Goal: Information Seeking & Learning: Find specific fact

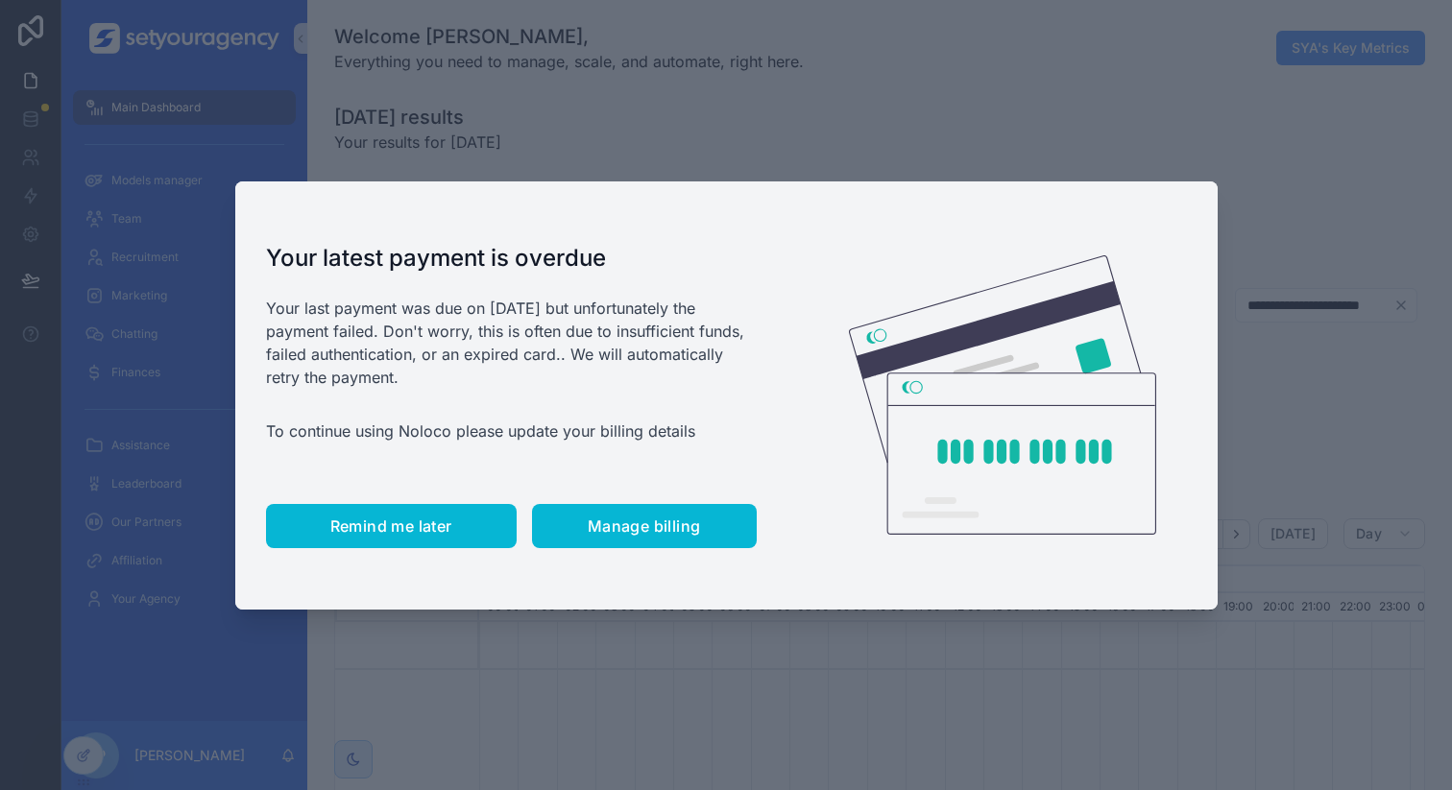
scroll to position [0, 6515]
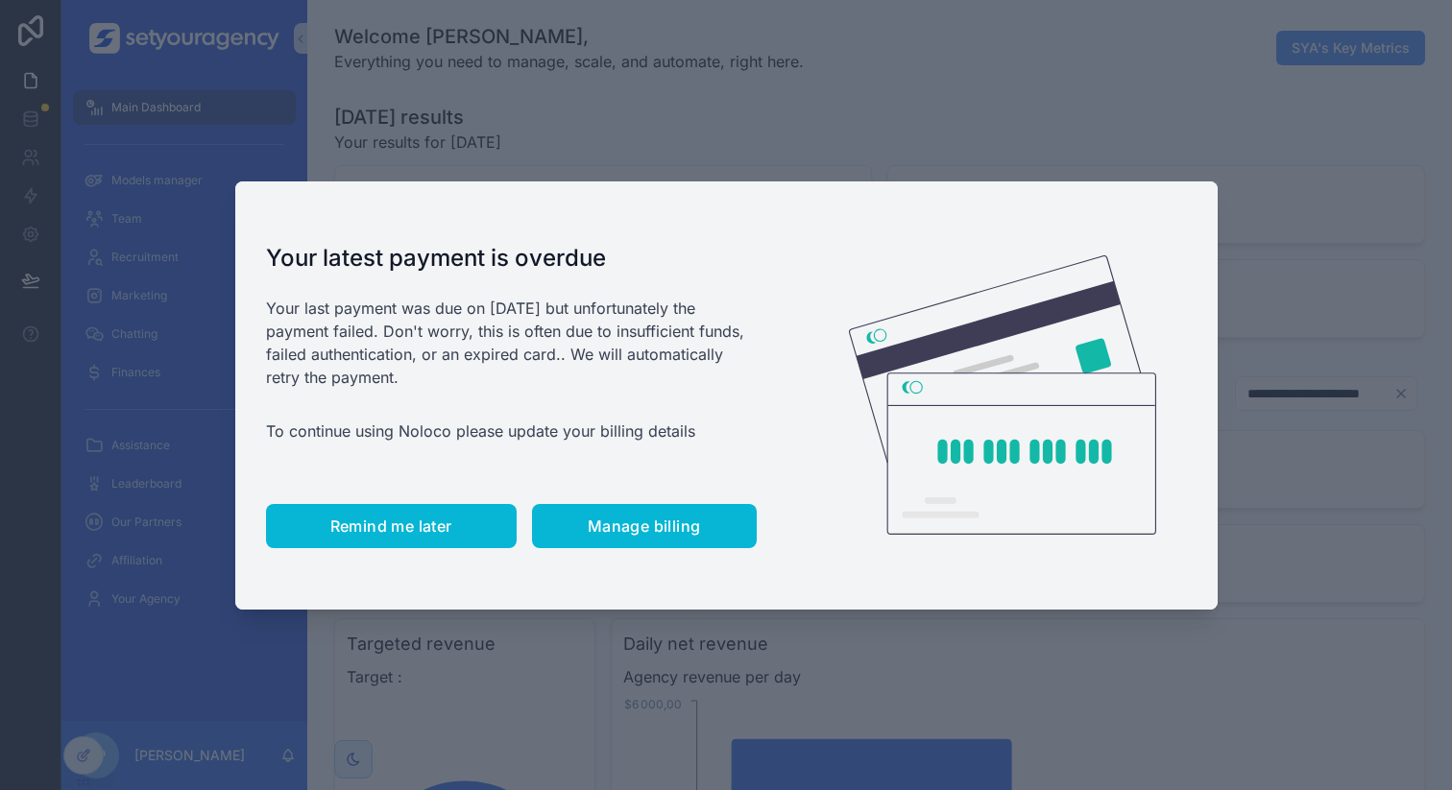
click at [417, 518] on span "Remind me later" at bounding box center [391, 526] width 122 height 19
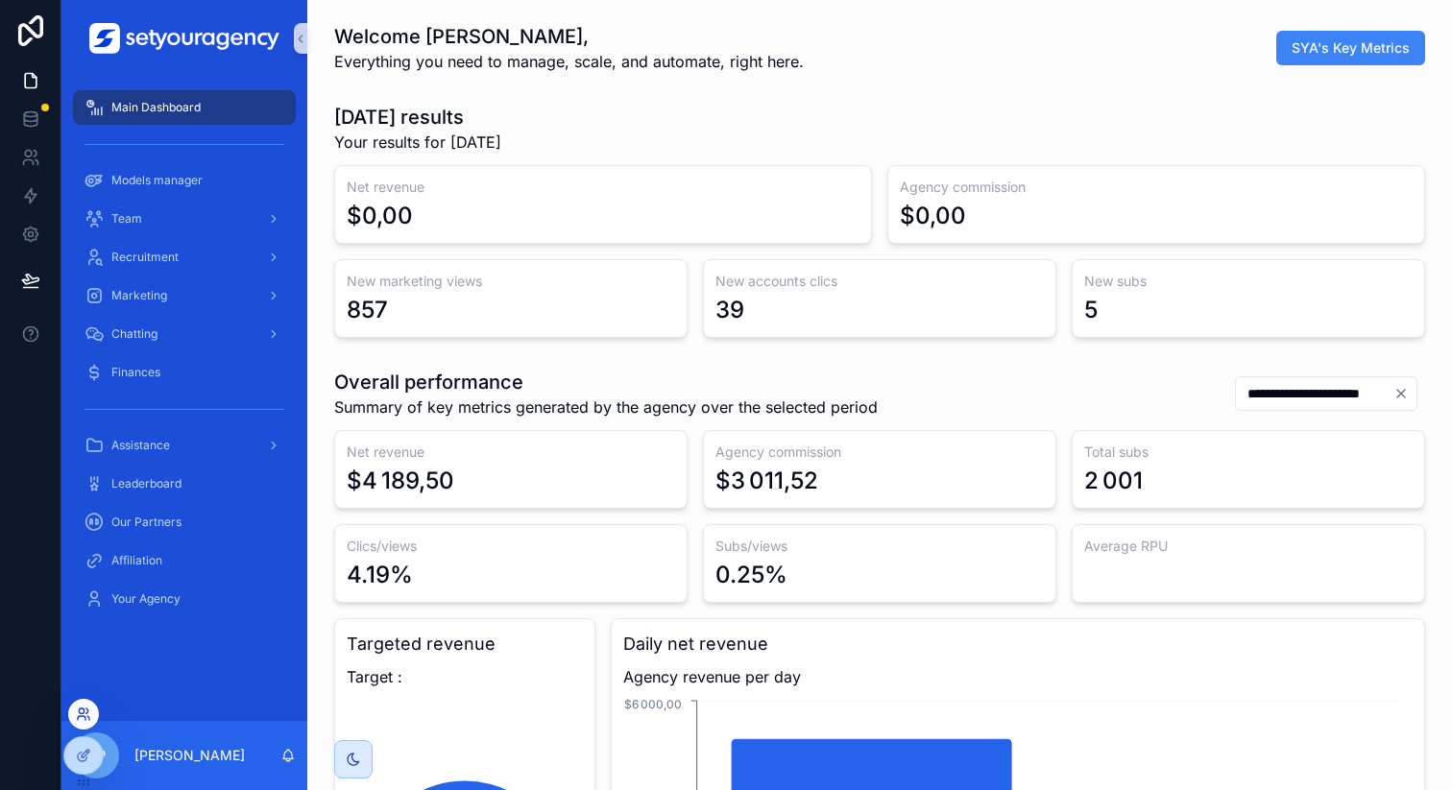
click at [85, 716] on icon at bounding box center [83, 714] width 15 height 15
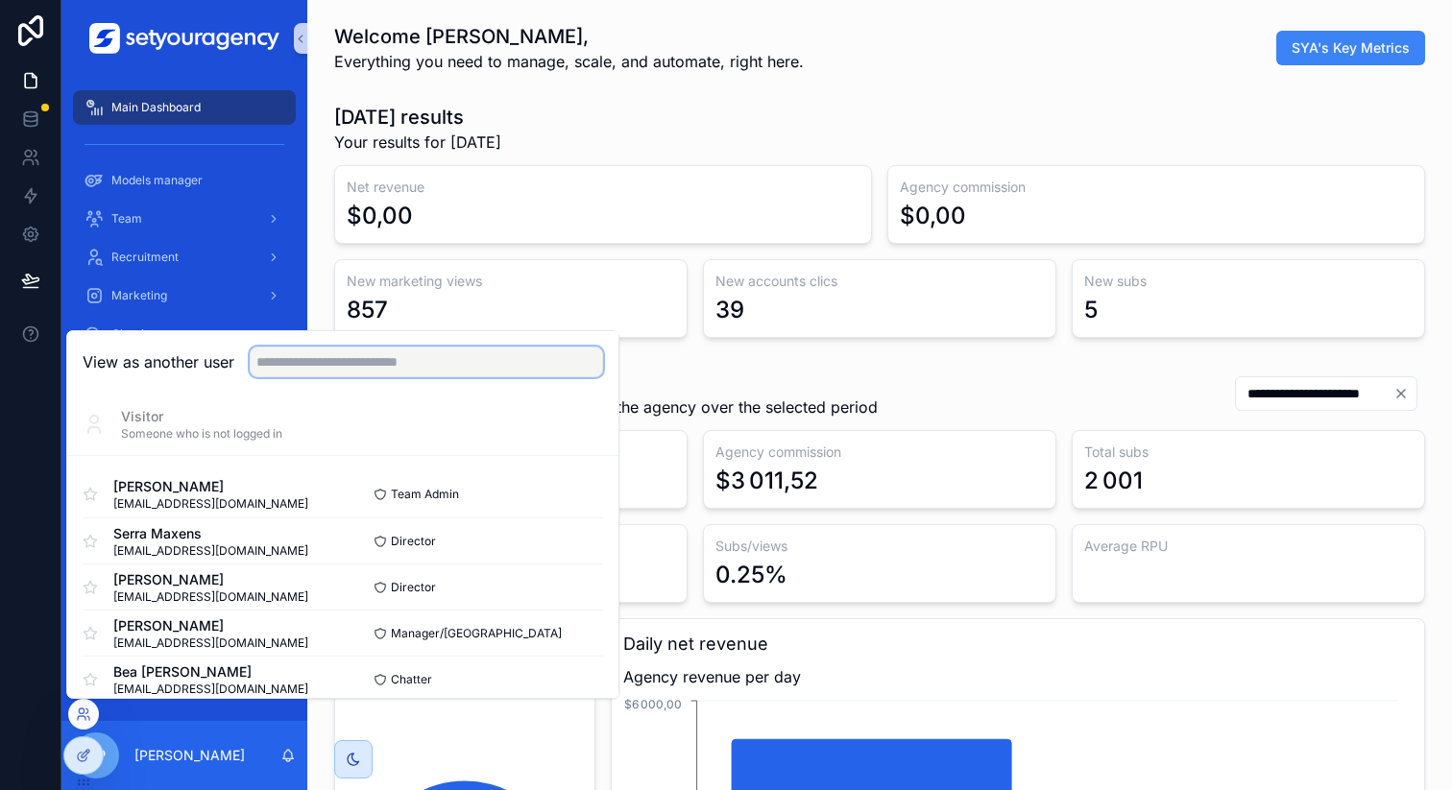
click at [402, 361] on input "text" at bounding box center [426, 362] width 353 height 31
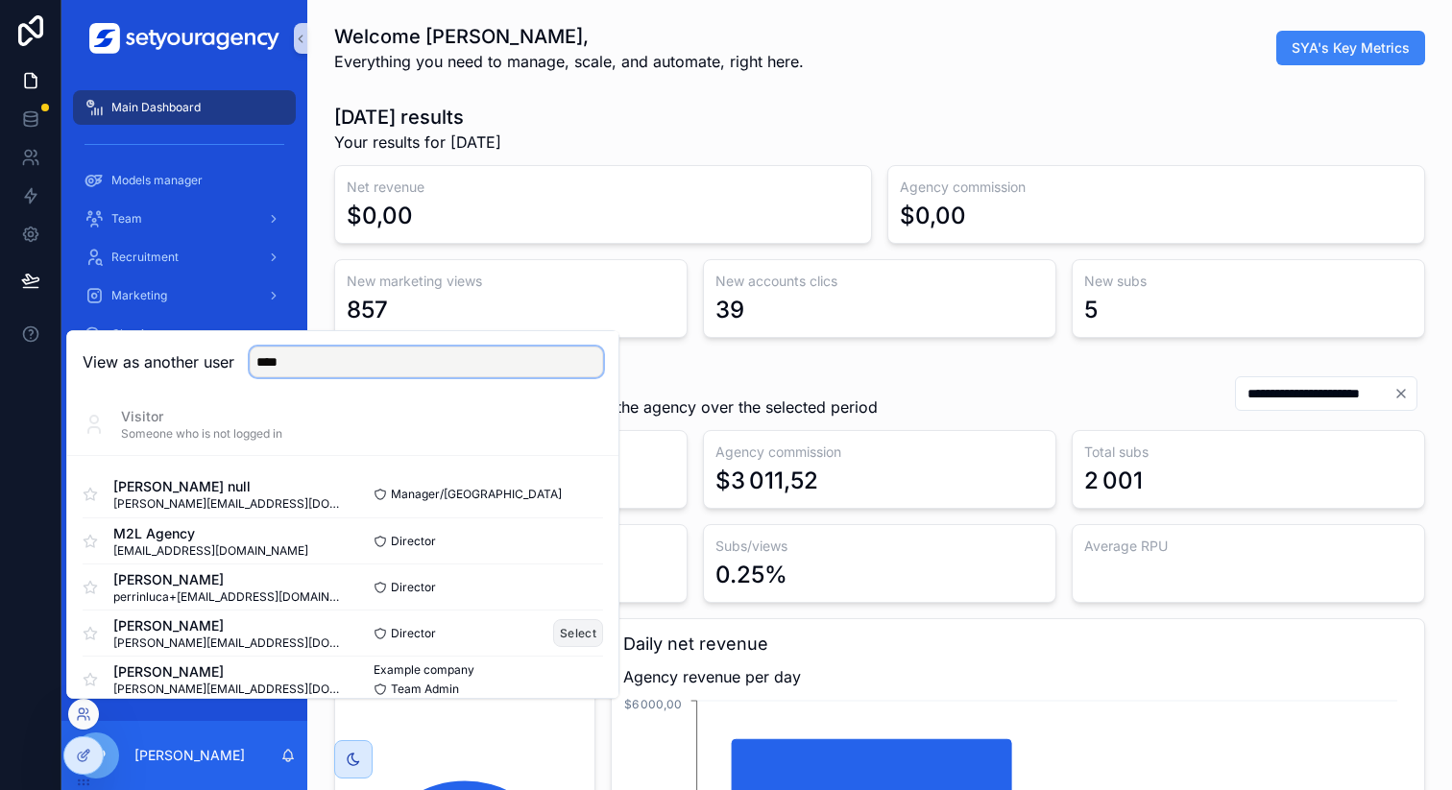
type input "****"
click at [561, 631] on button "Select" at bounding box center [578, 633] width 50 height 28
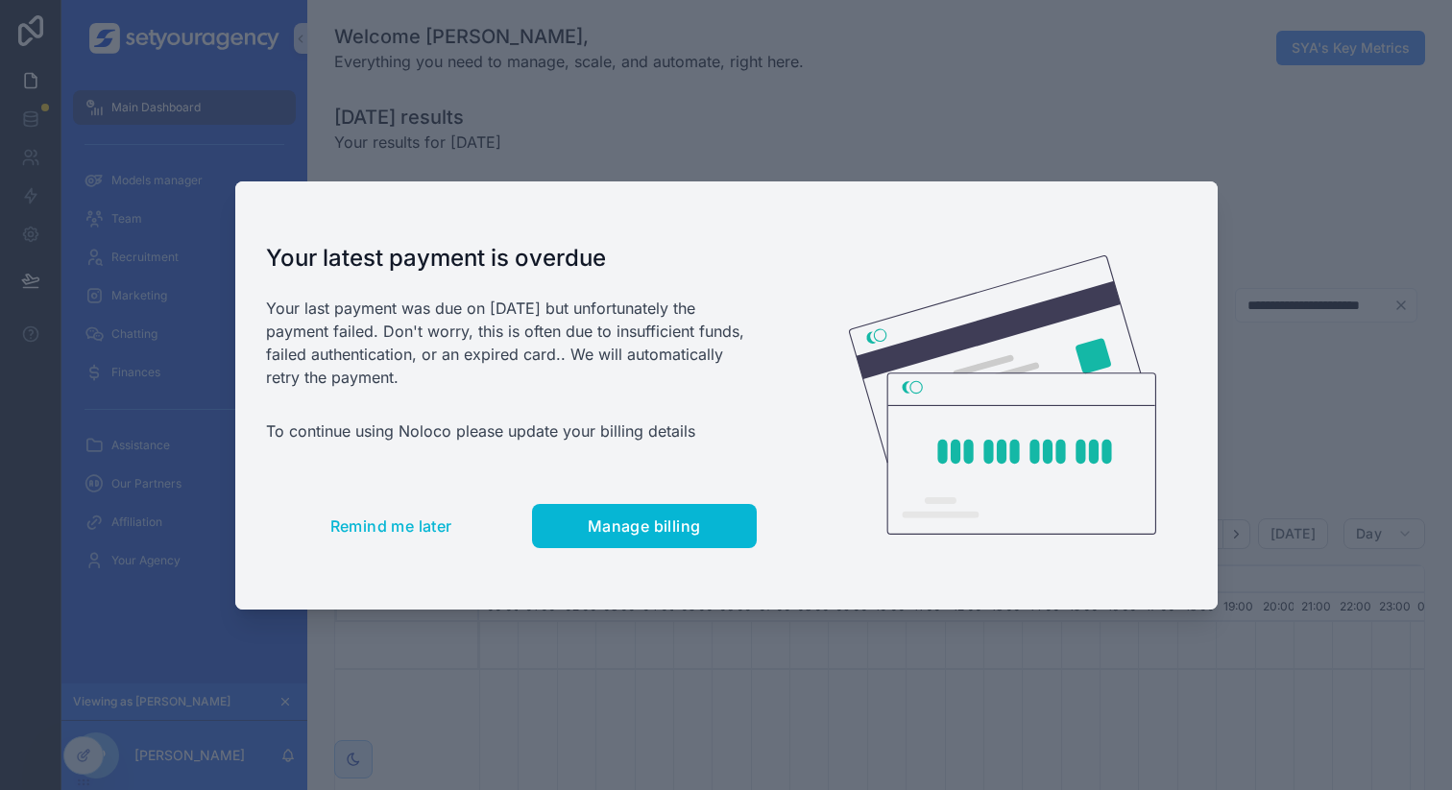
scroll to position [0, 6515]
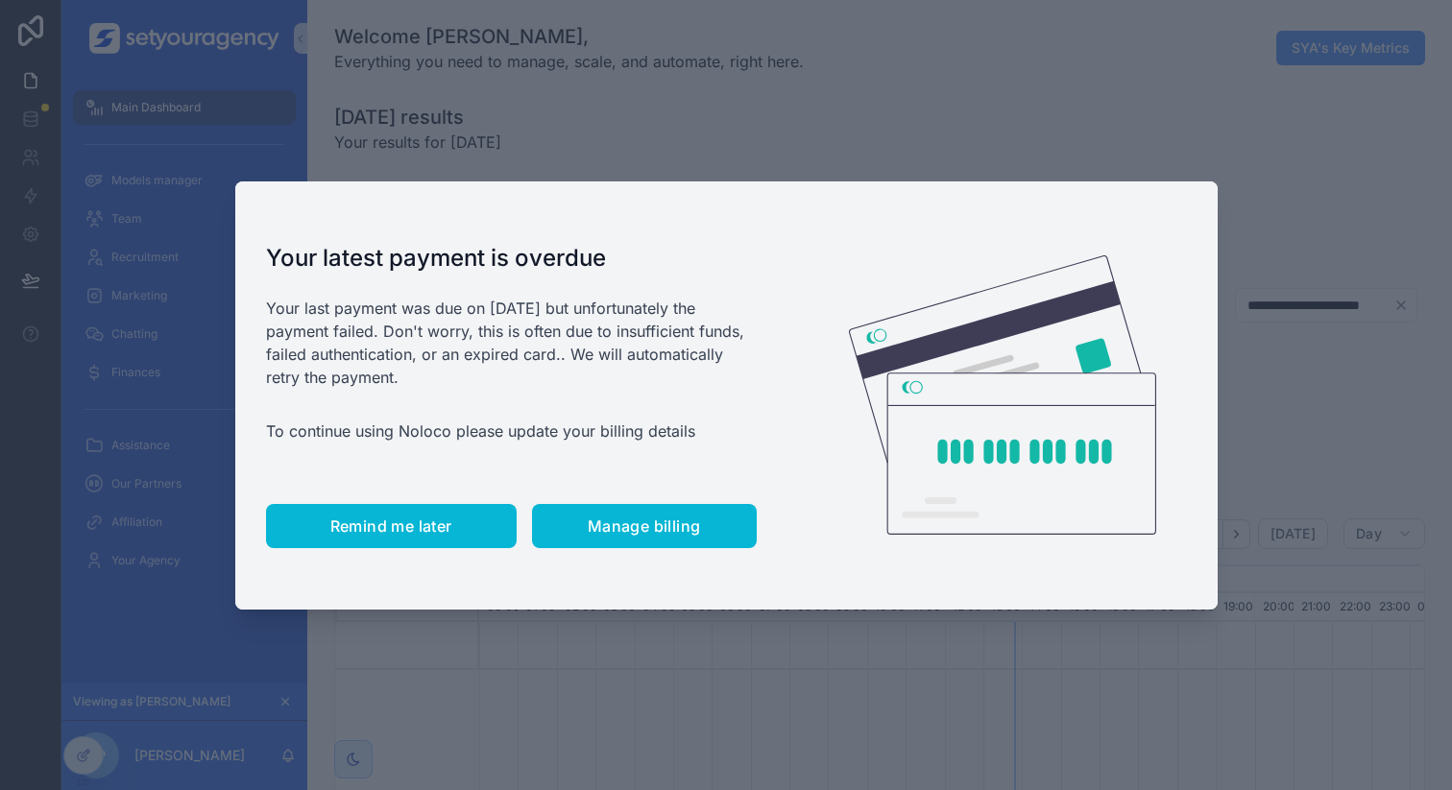
click at [396, 518] on span "Remind me later" at bounding box center [391, 526] width 122 height 19
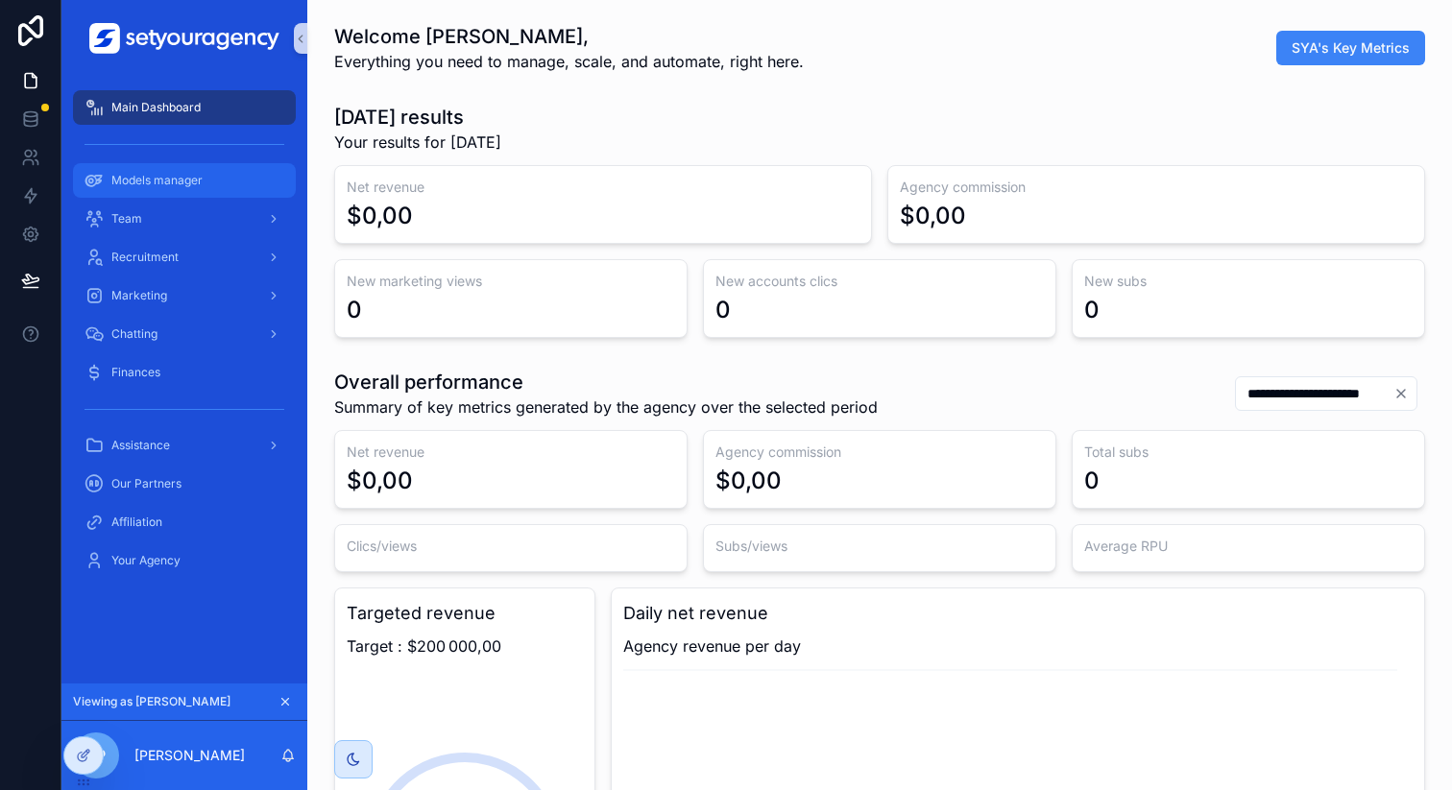
click at [230, 176] on div "Models manager" at bounding box center [185, 180] width 200 height 31
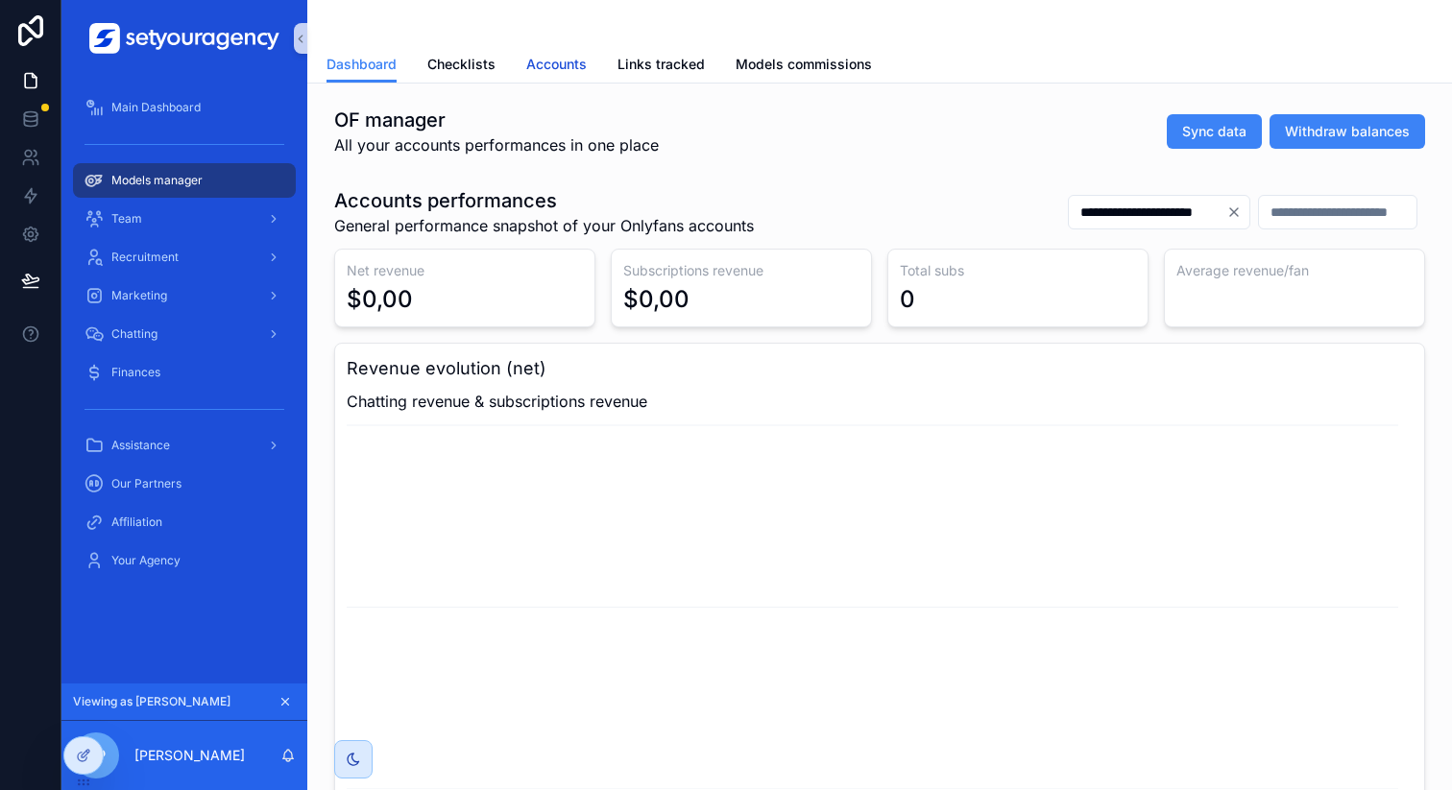
click at [559, 75] on link "Accounts" at bounding box center [556, 66] width 61 height 38
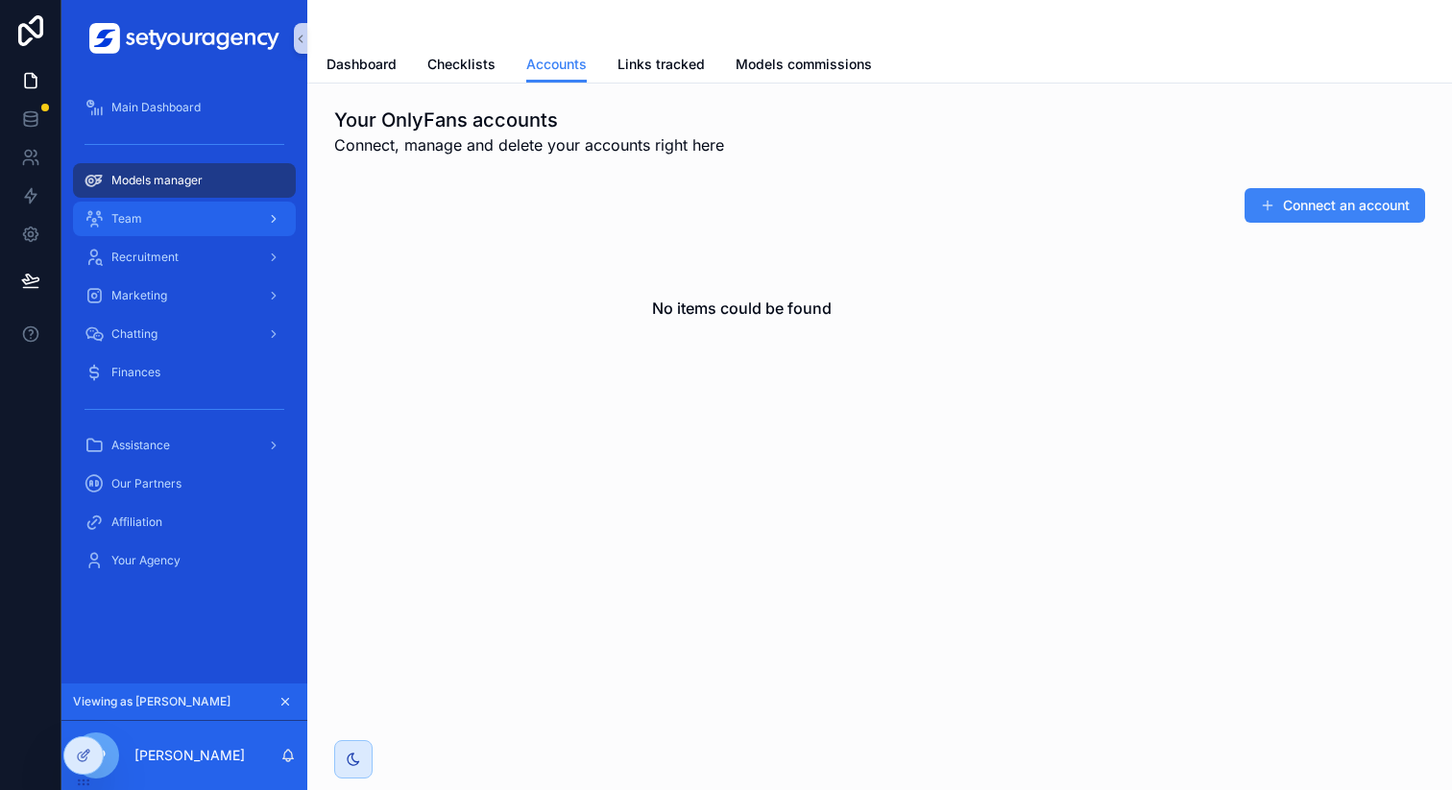
click at [226, 215] on div "Team" at bounding box center [185, 219] width 200 height 31
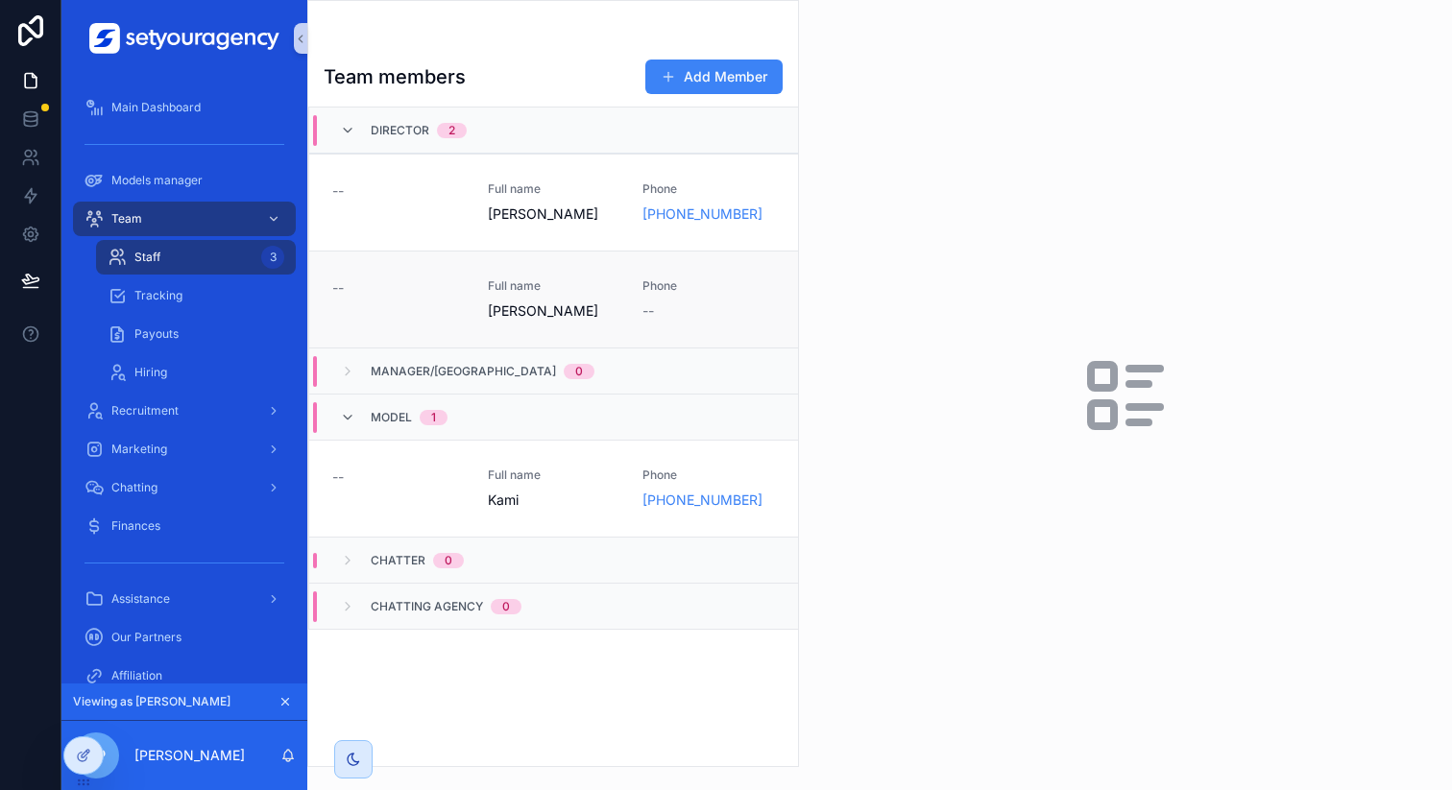
click at [565, 294] on div "Full name Thomas Alpa" at bounding box center [554, 300] width 133 height 42
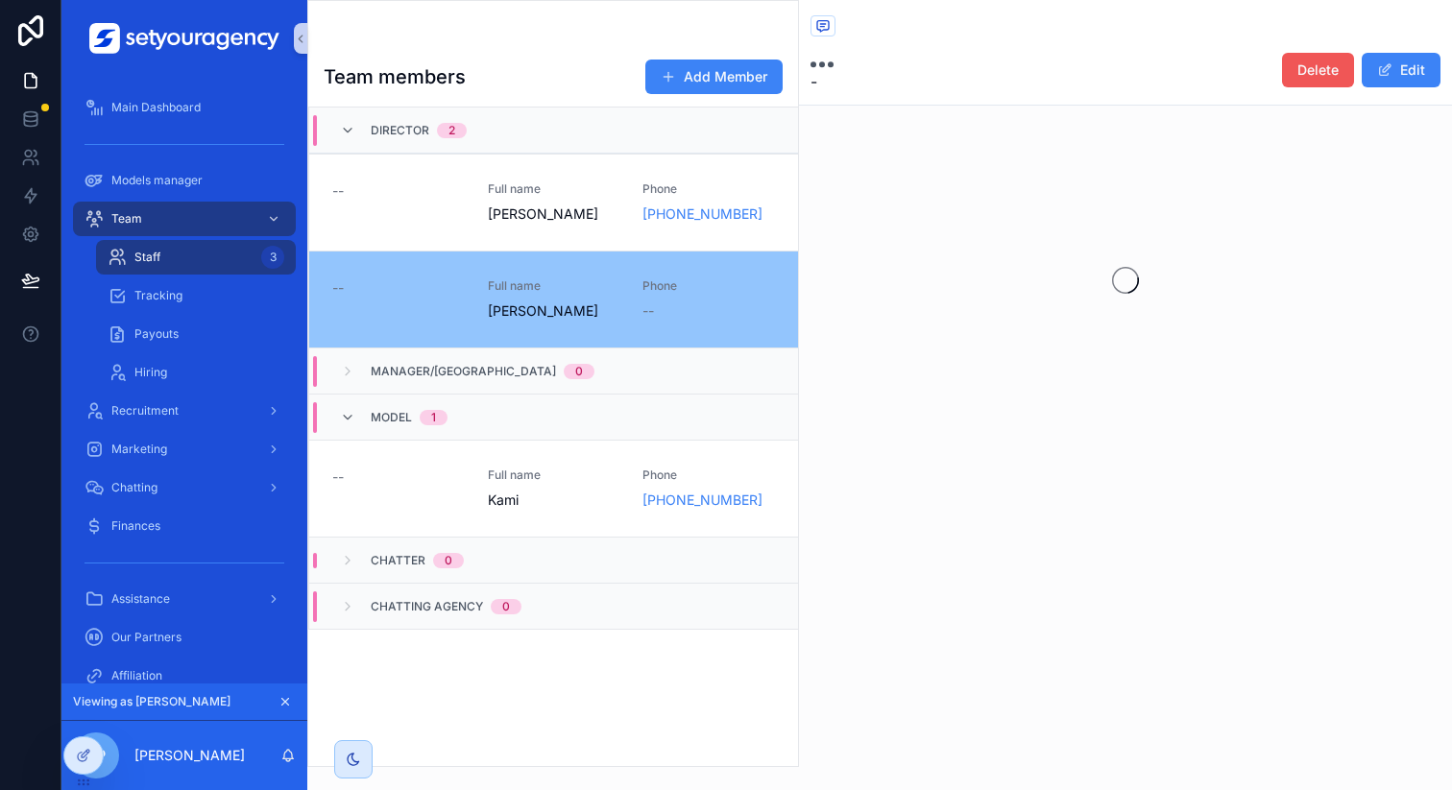
click at [1322, 69] on span "Delete" at bounding box center [1318, 70] width 41 height 19
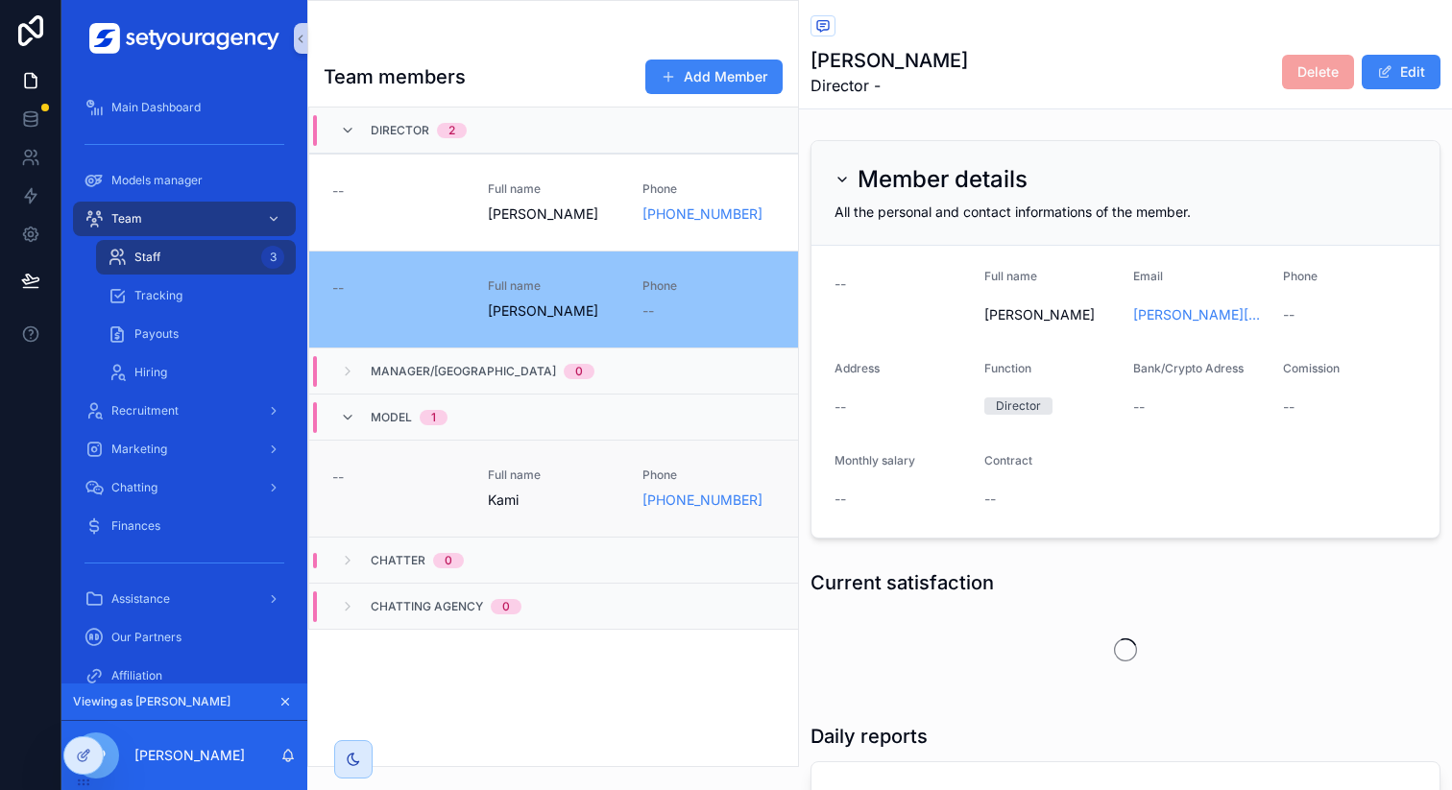
click at [546, 448] on link "-- Full name Kami Phone +7 771 495 3834" at bounding box center [553, 488] width 489 height 97
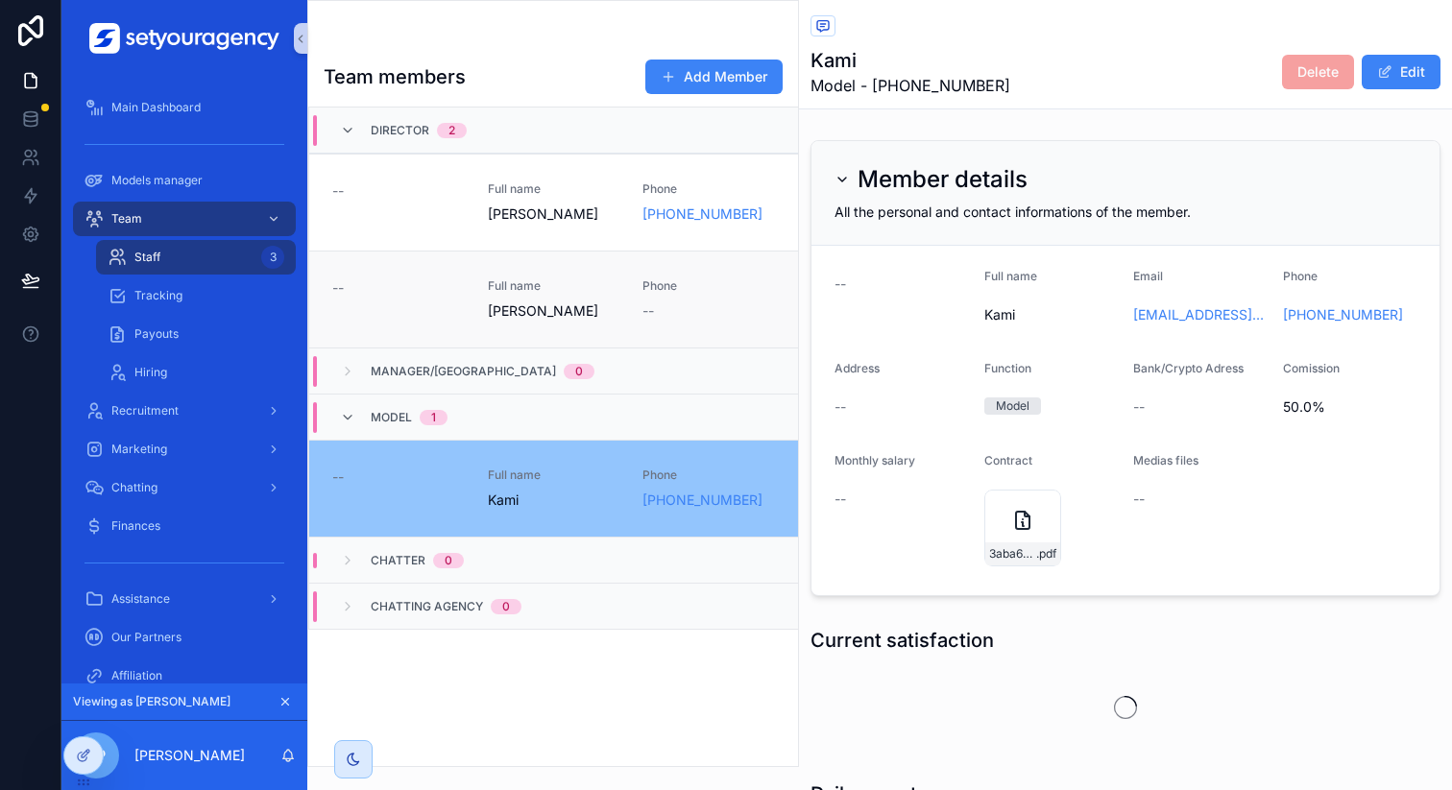
click at [659, 276] on link "-- Full name Thomas Alpa Phone --" at bounding box center [553, 299] width 489 height 97
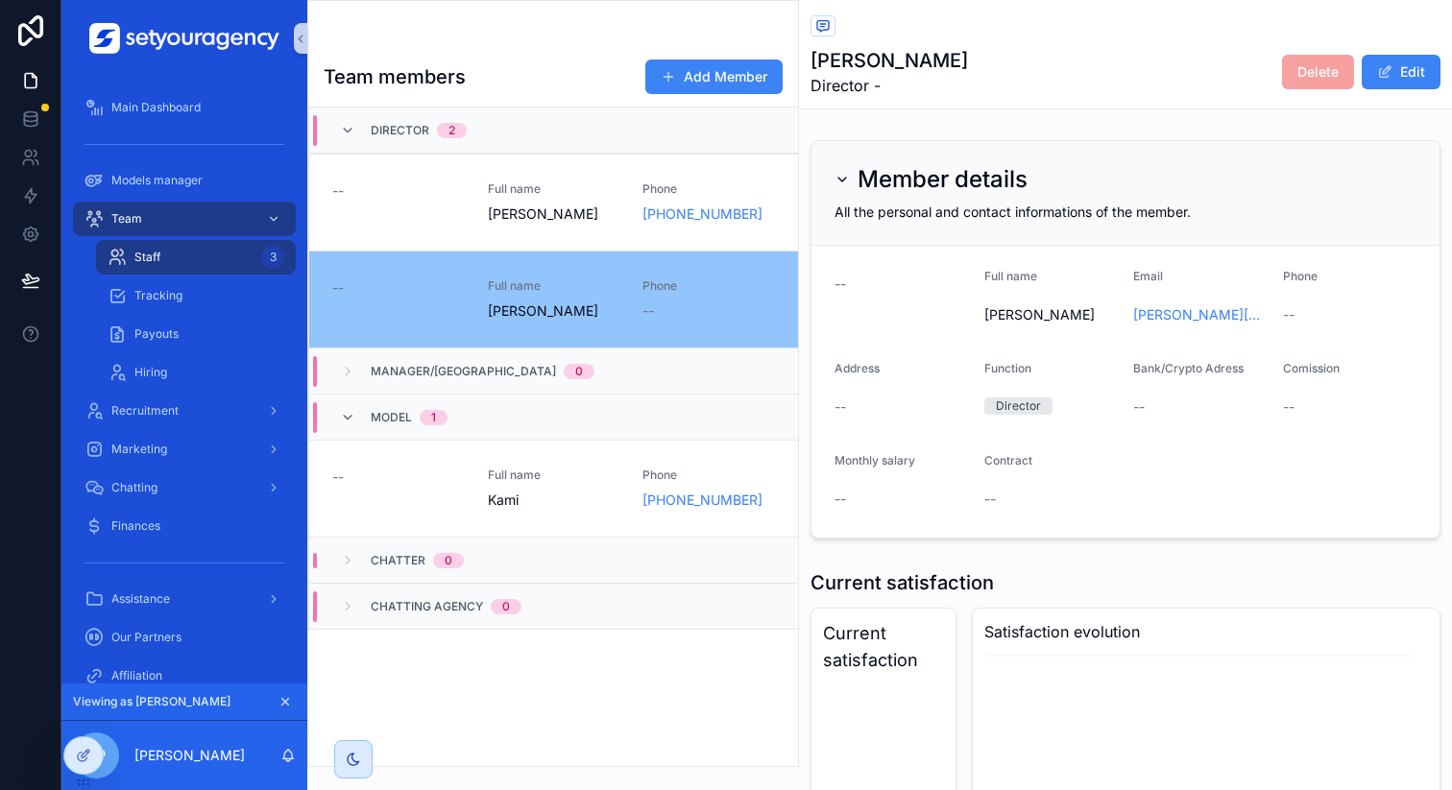
click at [1282, 86] on span "Delete" at bounding box center [1318, 72] width 72 height 35
click at [1299, 75] on span "Delete" at bounding box center [1318, 72] width 72 height 35
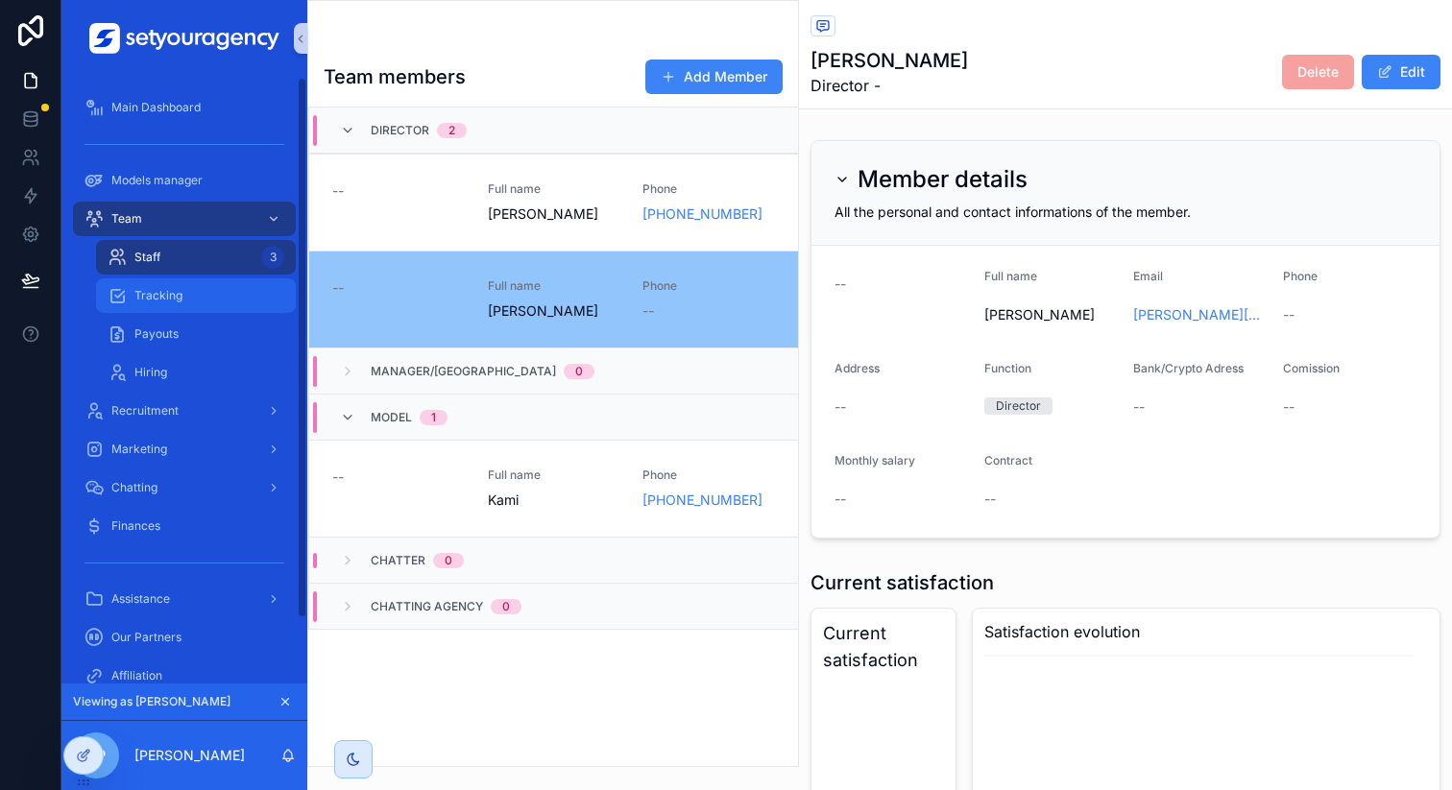
click at [142, 288] on span "Tracking" at bounding box center [158, 295] width 48 height 15
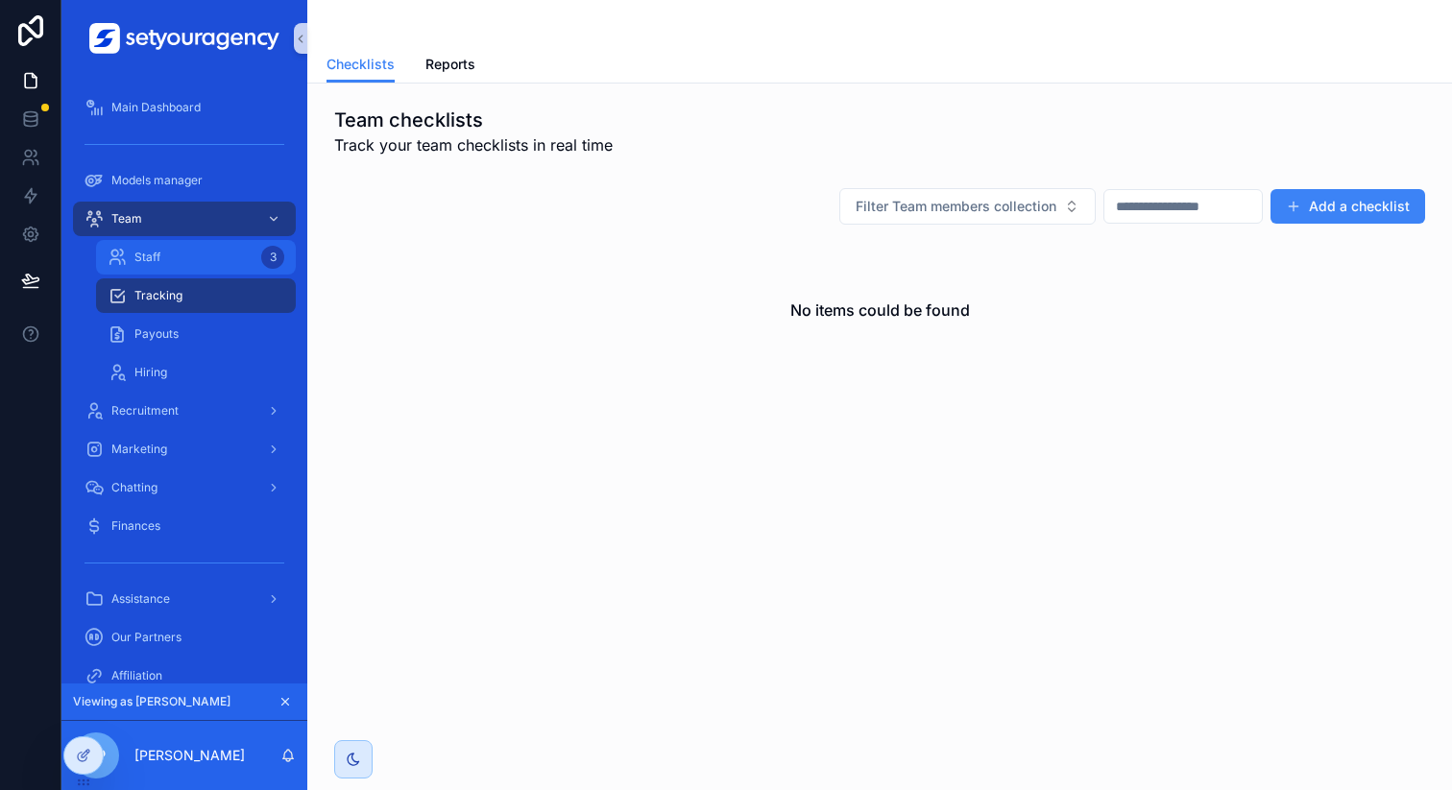
click at [177, 254] on div "Staff 3" at bounding box center [196, 257] width 177 height 31
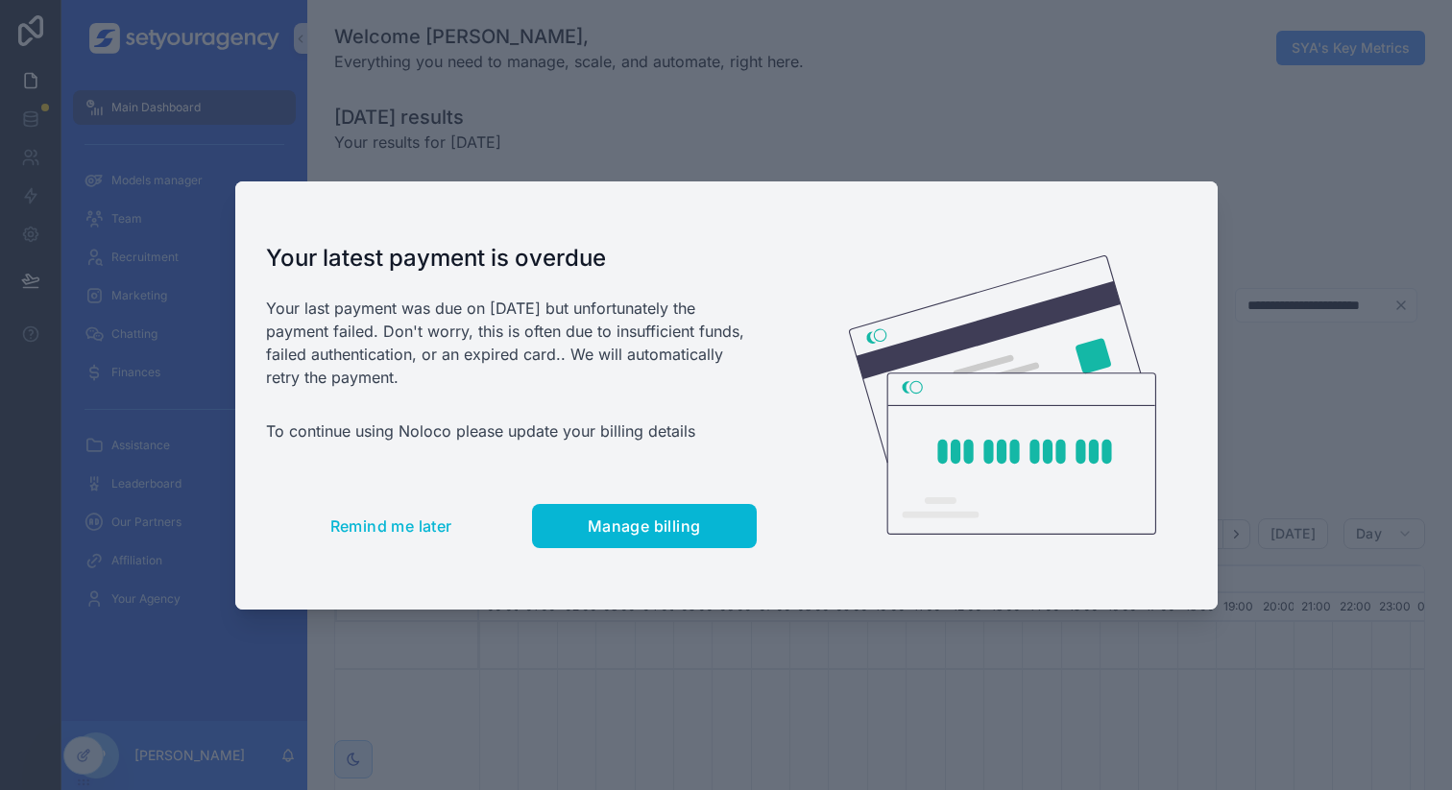
scroll to position [0, 6515]
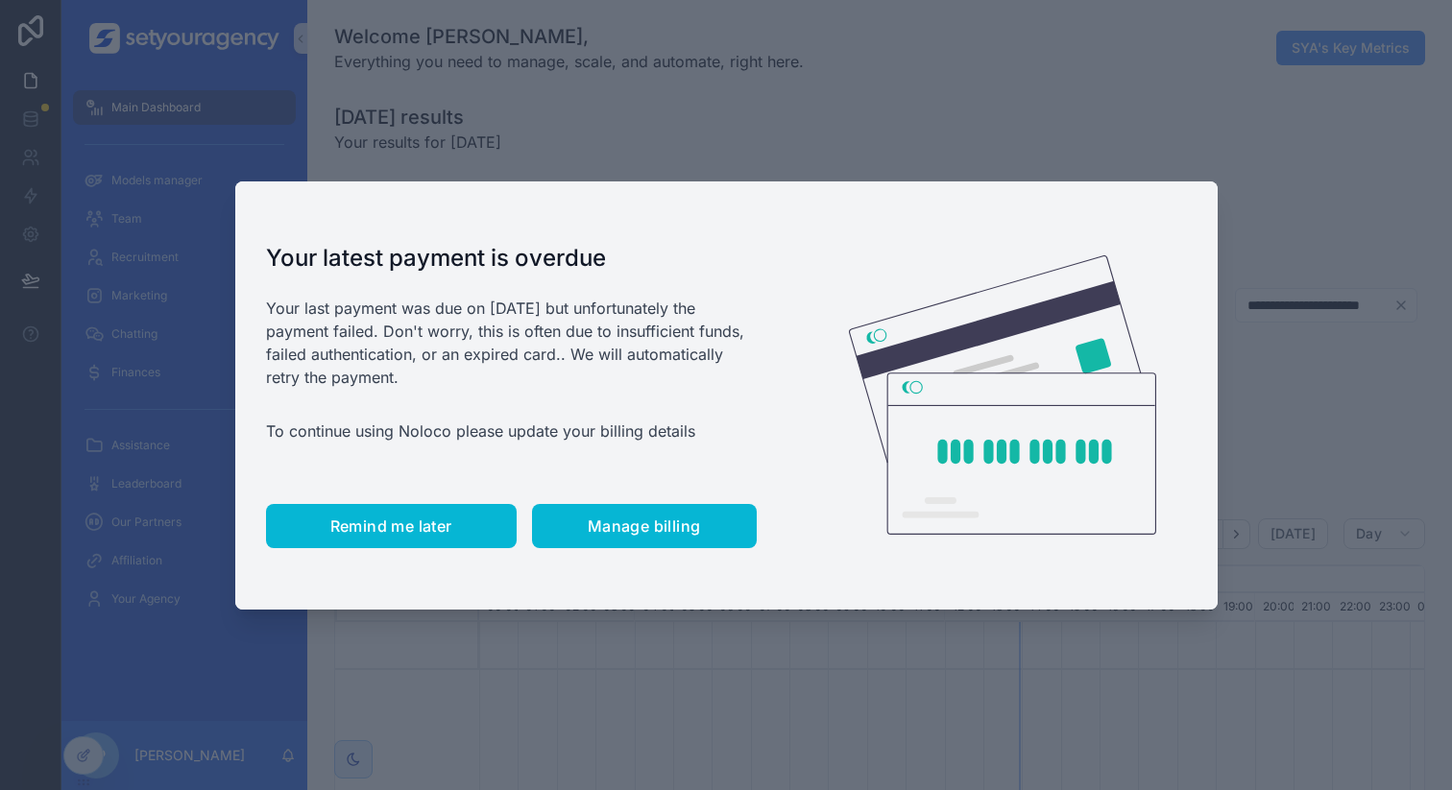
click at [372, 511] on button "Remind me later" at bounding box center [391, 526] width 251 height 44
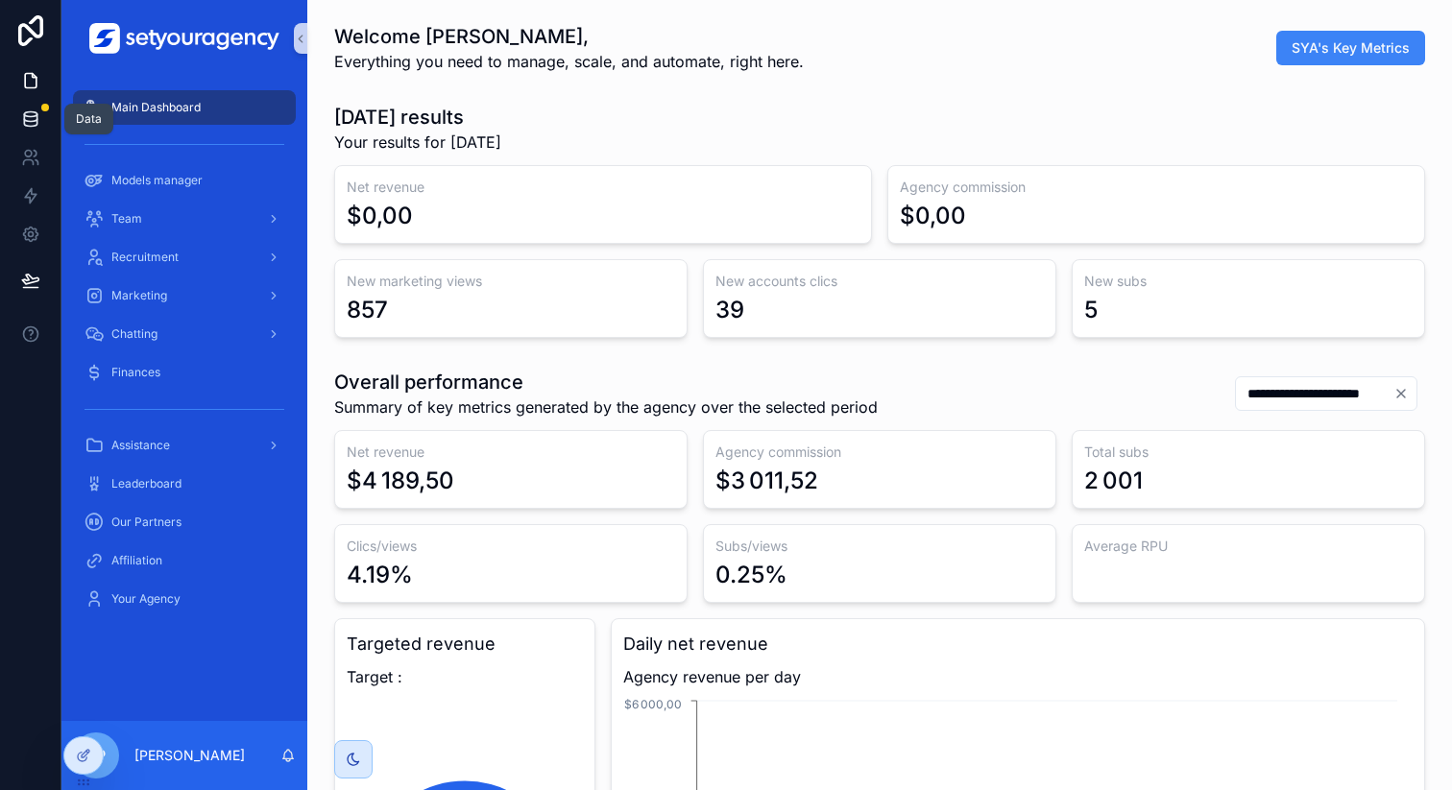
click at [33, 121] on icon at bounding box center [30, 118] width 12 height 8
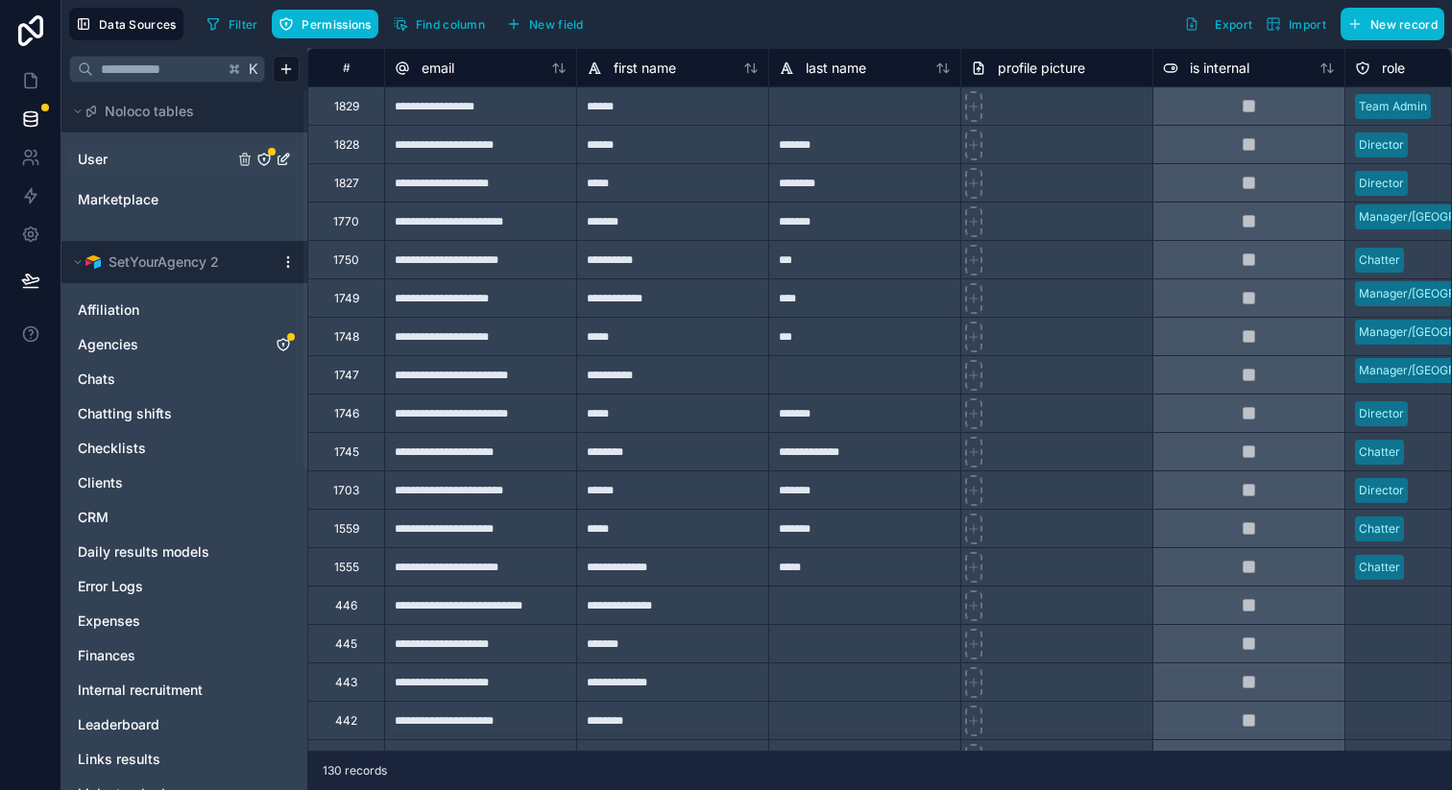
click at [124, 159] on link "User" at bounding box center [156, 159] width 156 height 19
click at [169, 158] on link "User" at bounding box center [156, 159] width 156 height 19
click at [234, 15] on button "Filter" at bounding box center [232, 24] width 66 height 29
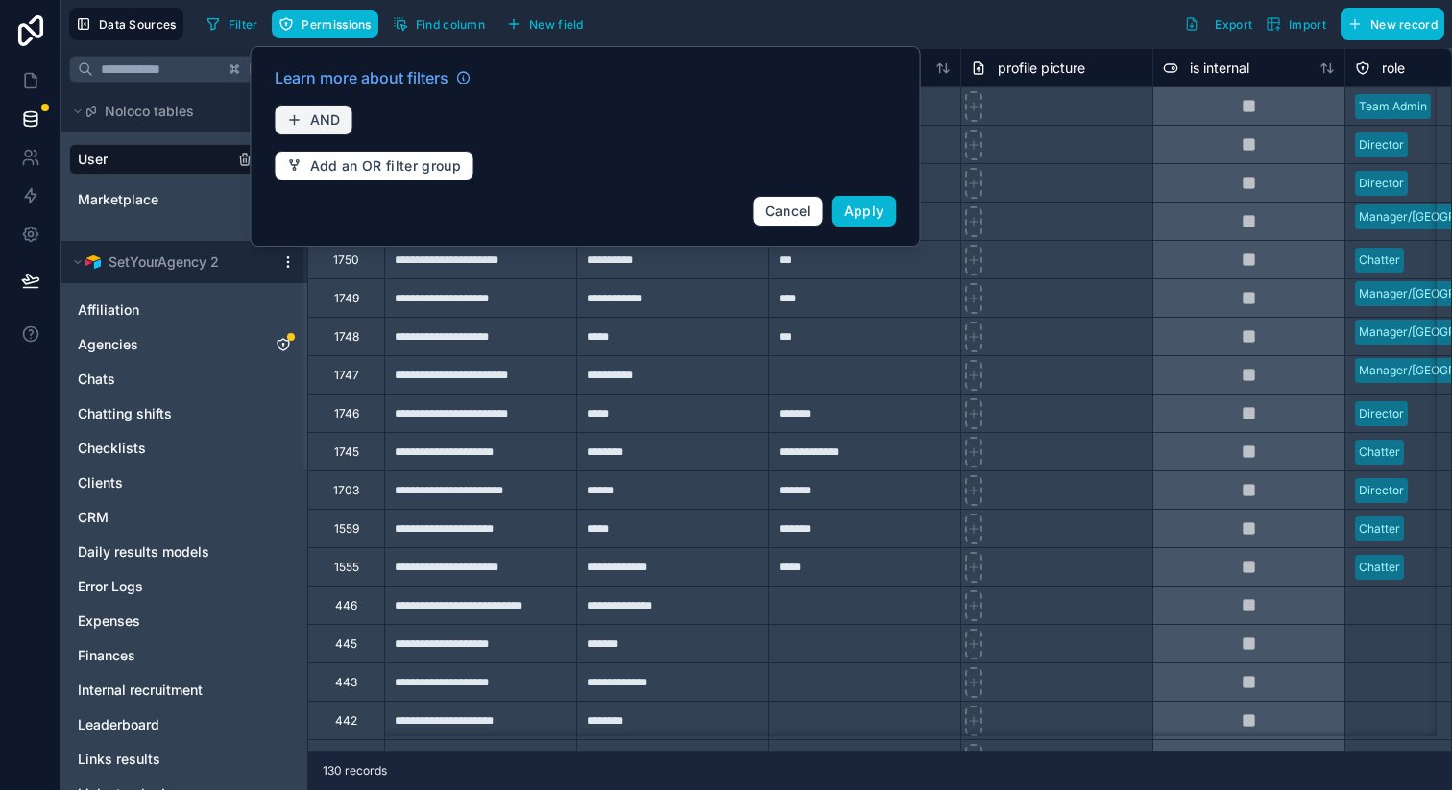
click at [319, 118] on span "AND" at bounding box center [325, 119] width 31 height 17
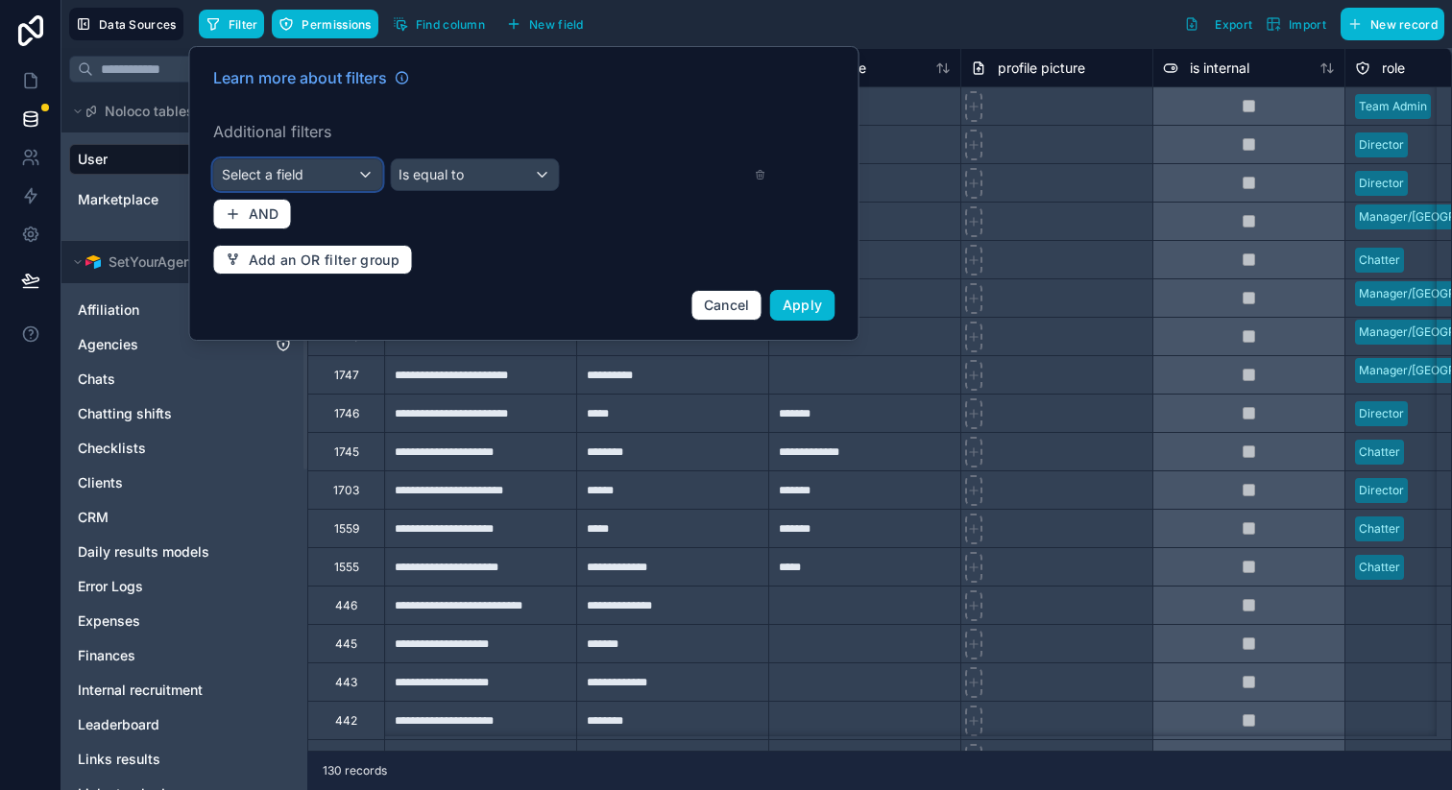
click at [352, 178] on div "Select a field" at bounding box center [298, 174] width 168 height 31
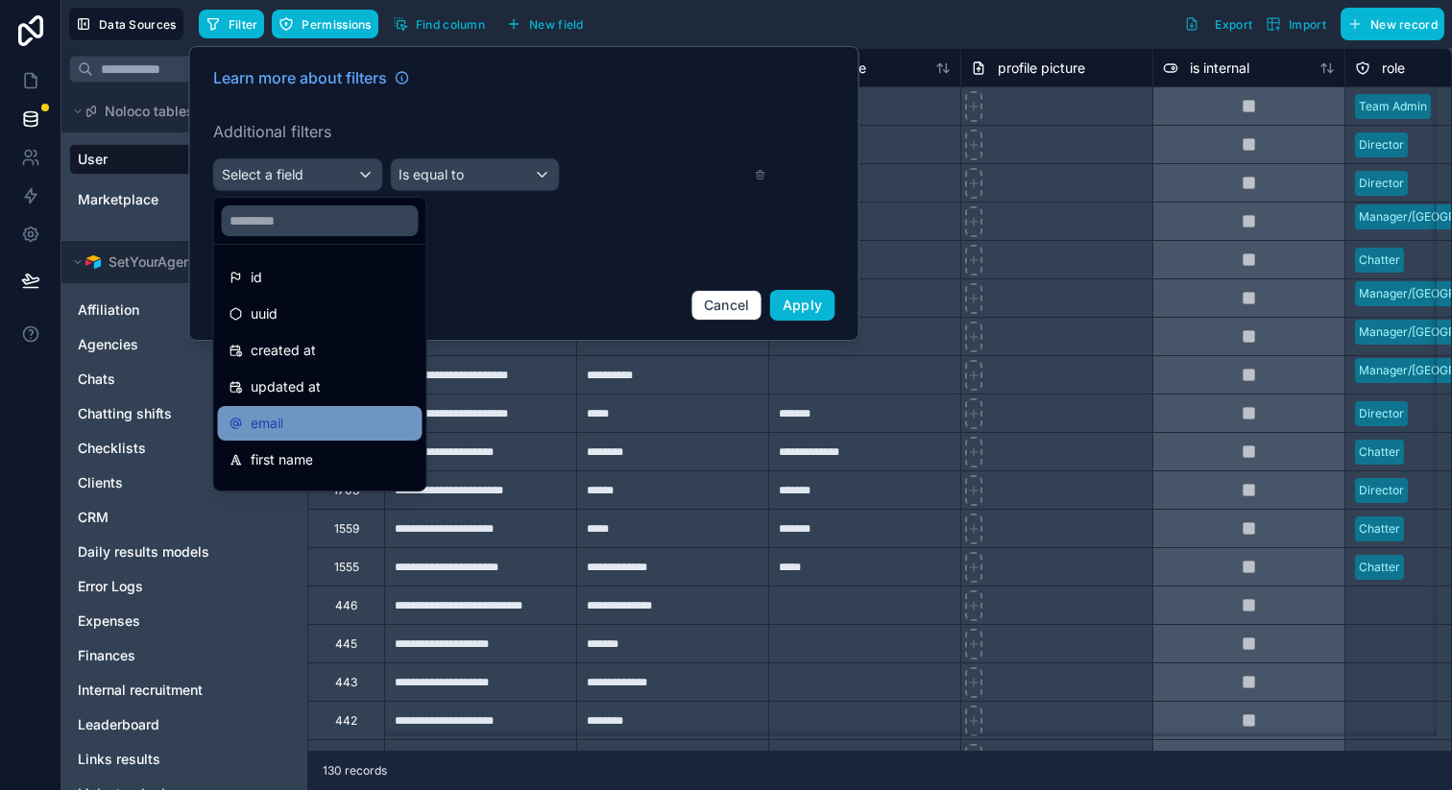
click at [315, 410] on div "email" at bounding box center [320, 423] width 205 height 35
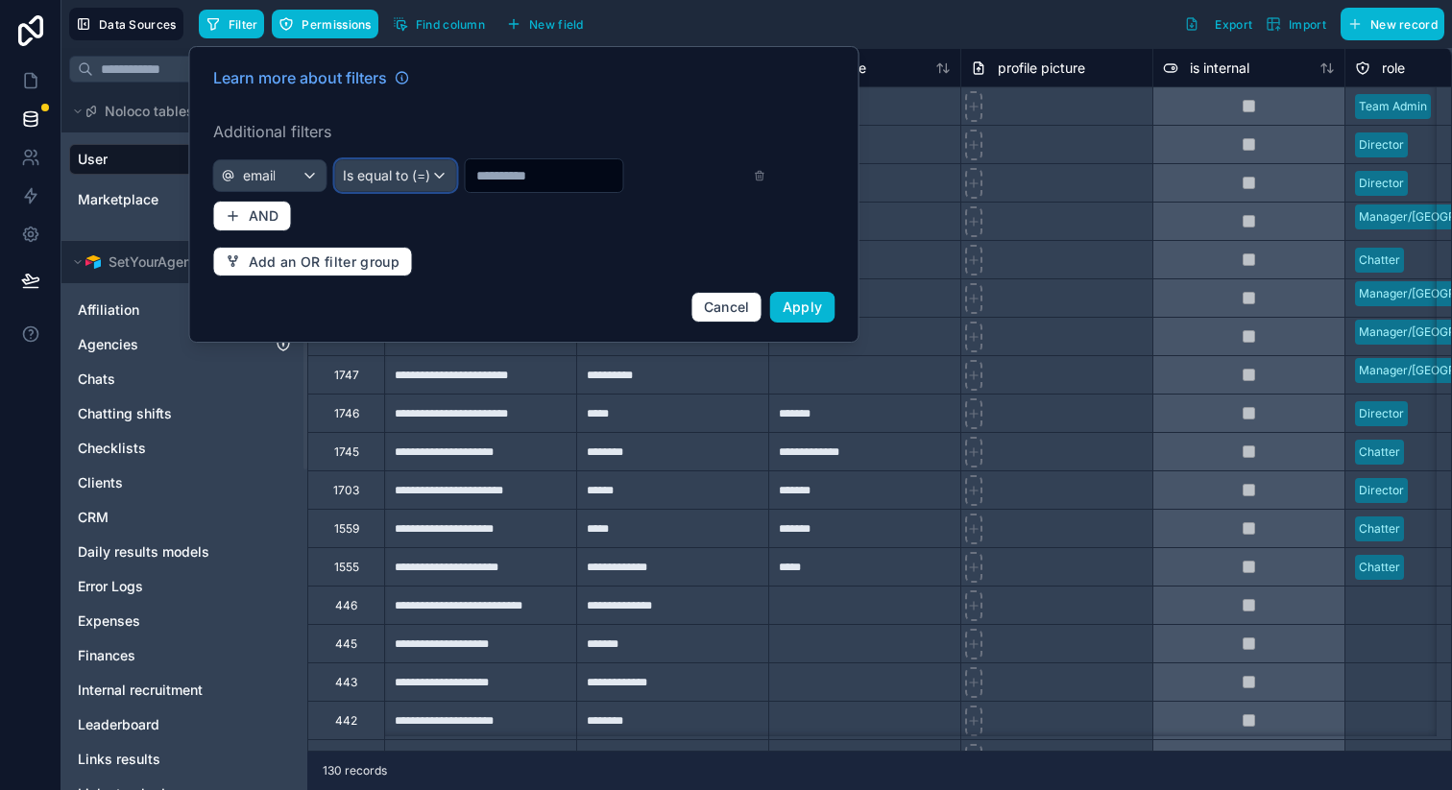
click at [386, 168] on span "Is equal to (=)" at bounding box center [386, 175] width 87 height 19
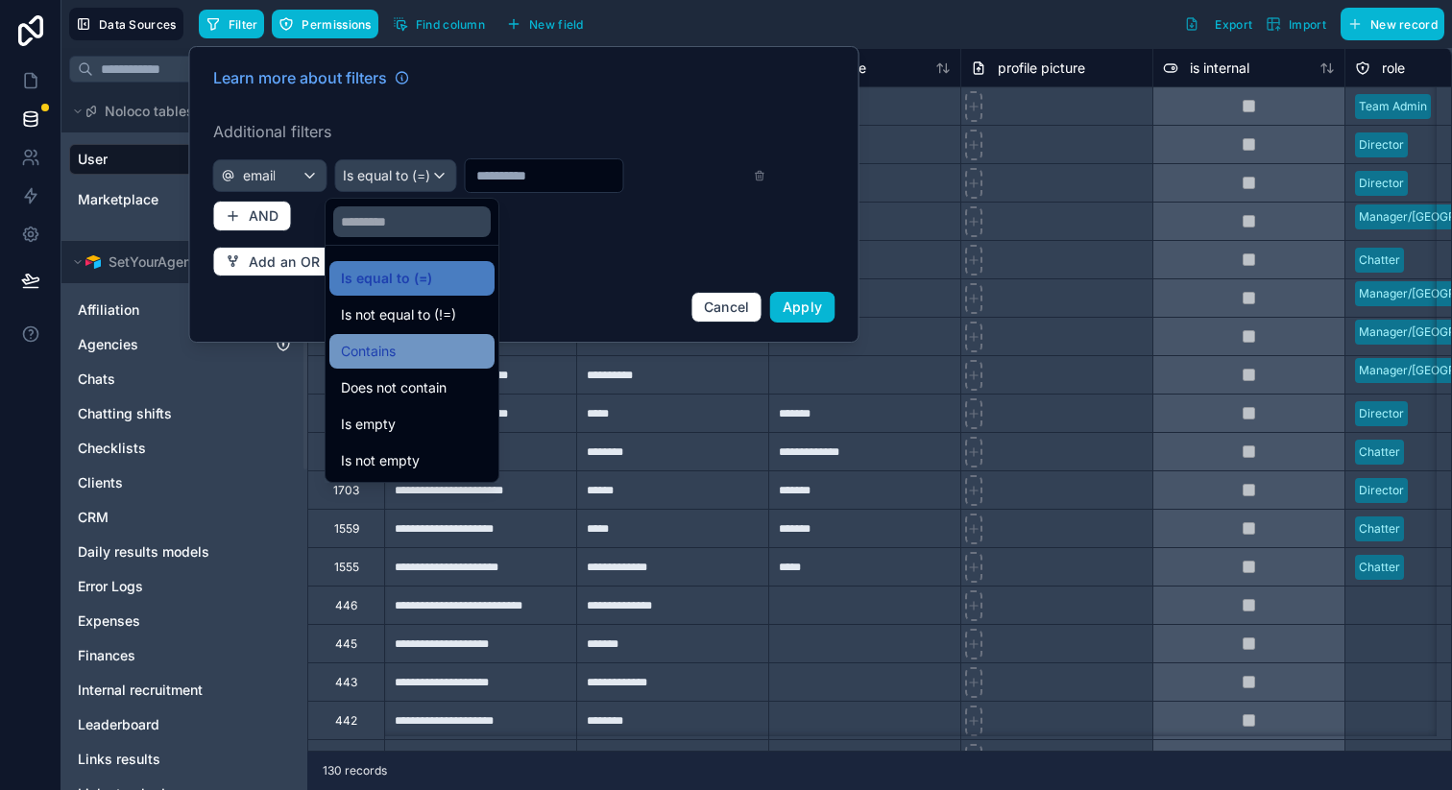
click at [395, 358] on span "Contains" at bounding box center [368, 351] width 55 height 23
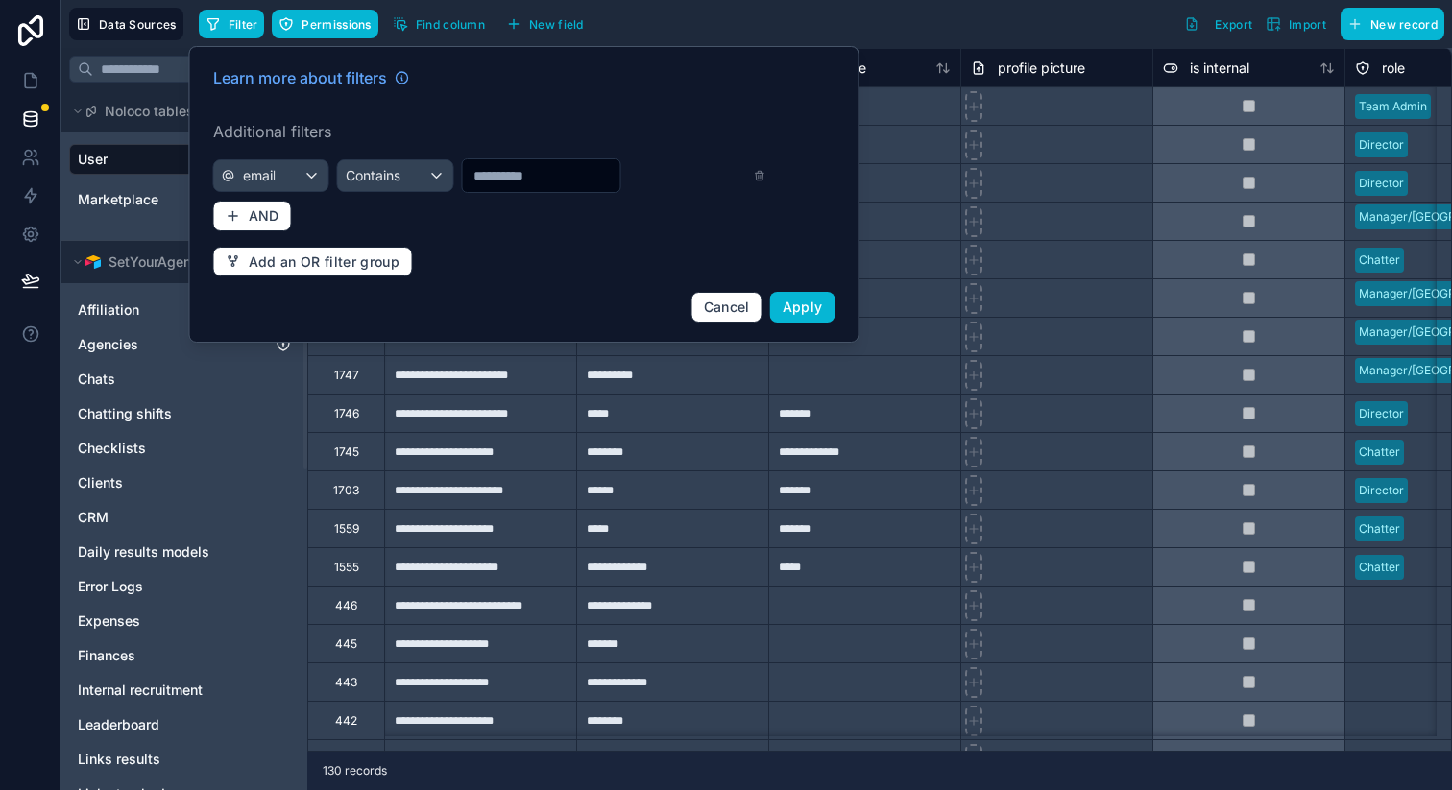
click at [492, 176] on input "text" at bounding box center [541, 175] width 158 height 27
type input "******"
click at [804, 304] on span "Apply" at bounding box center [803, 307] width 40 height 16
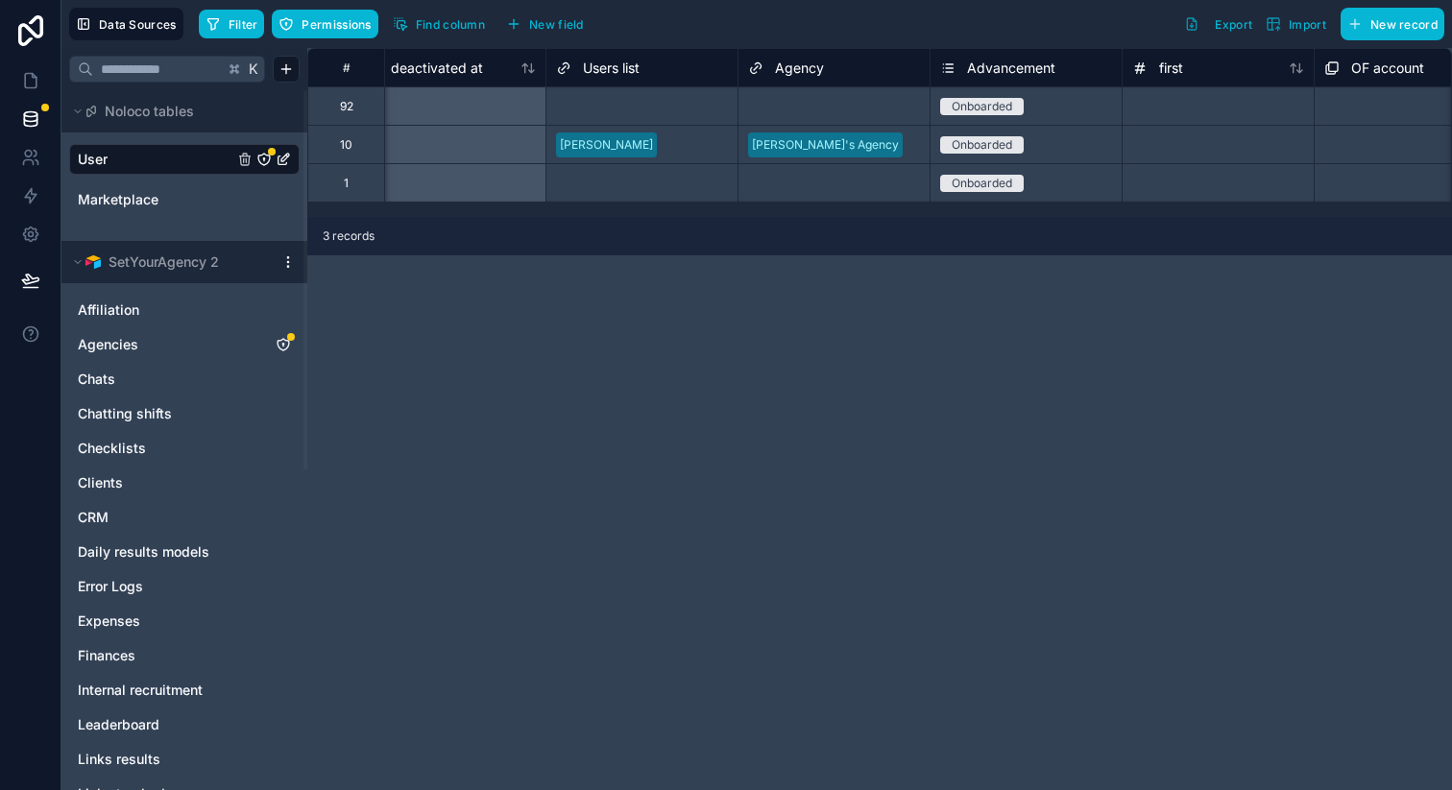
scroll to position [0, 1763]
click at [22, 84] on icon at bounding box center [30, 80] width 19 height 19
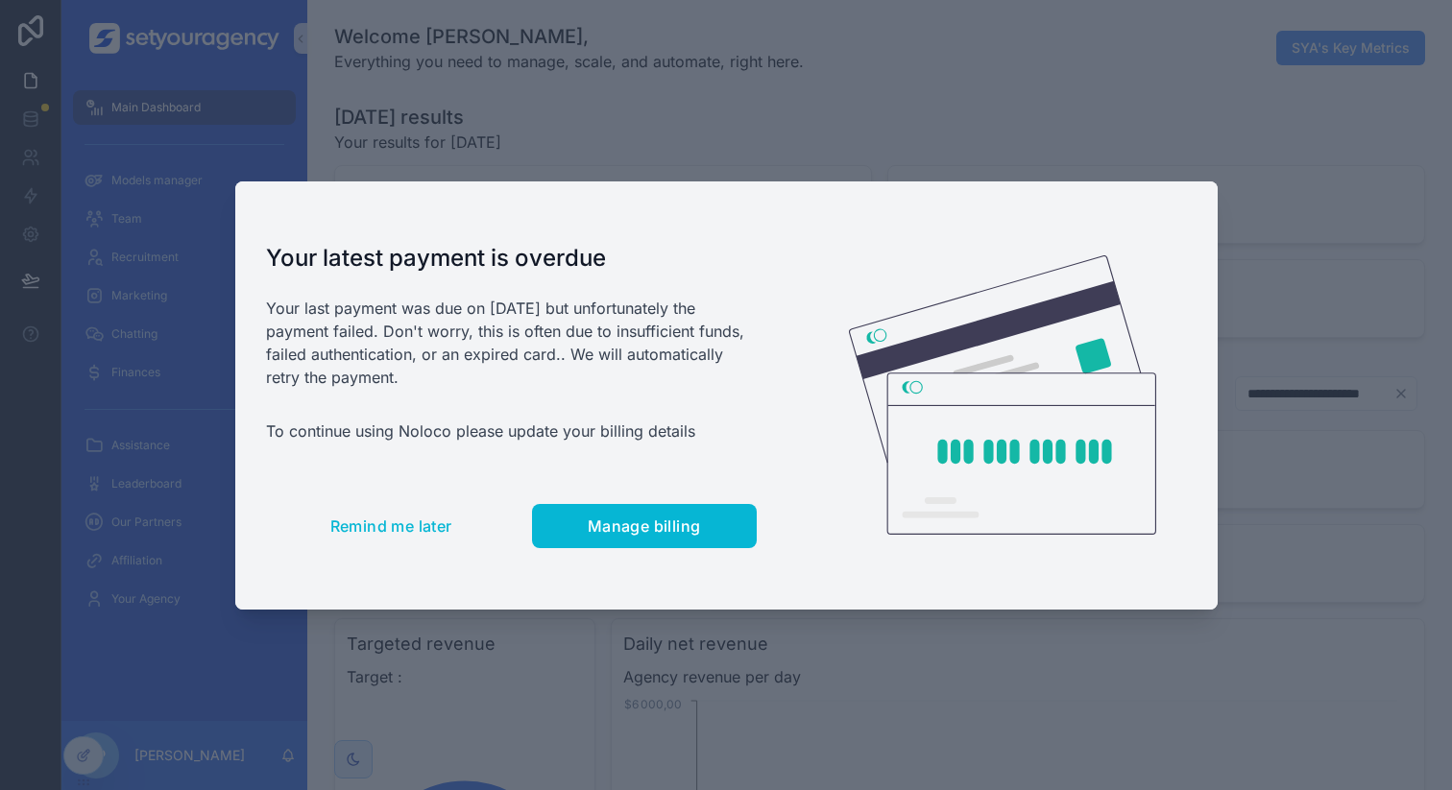
scroll to position [0, 6515]
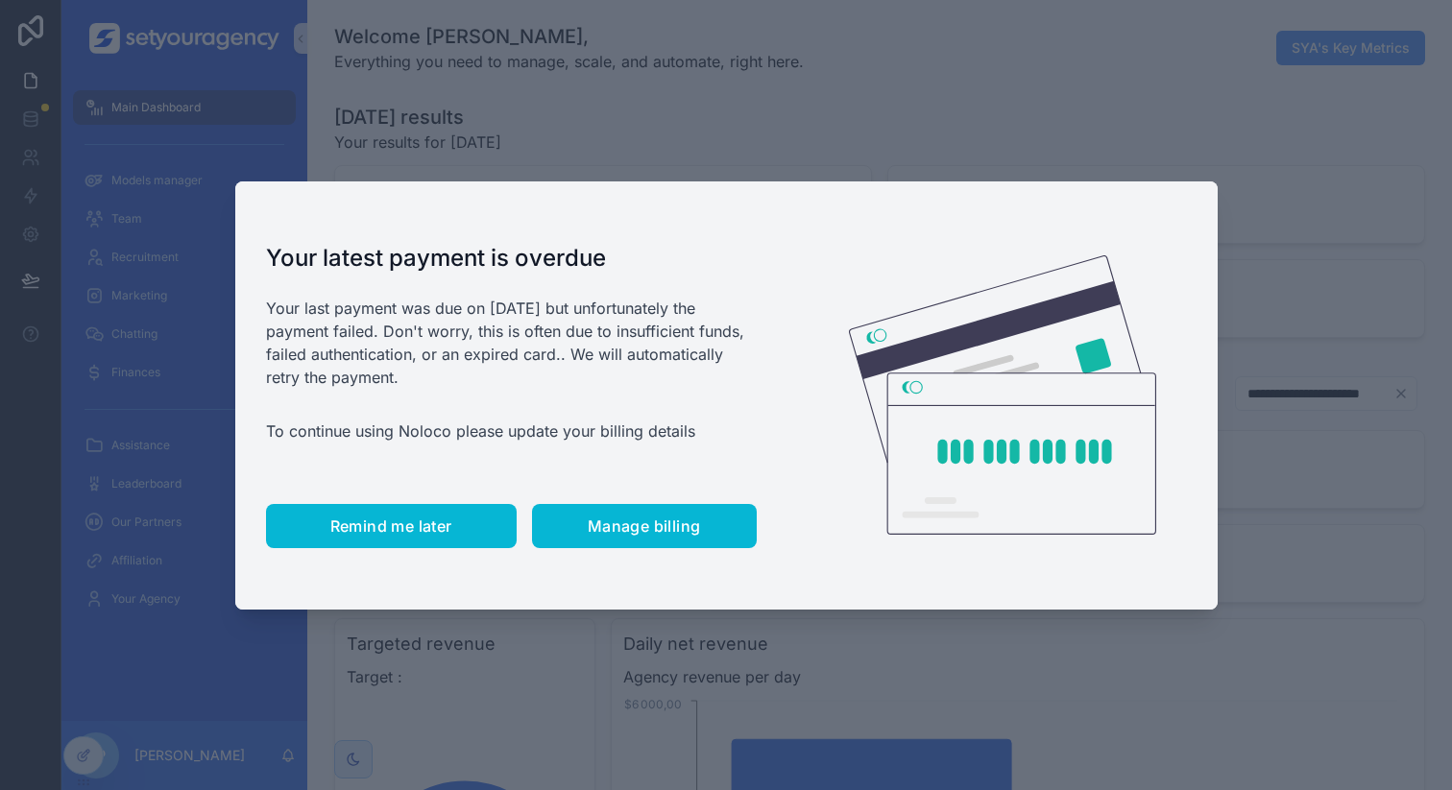
click at [377, 540] on button "Remind me later" at bounding box center [391, 526] width 251 height 44
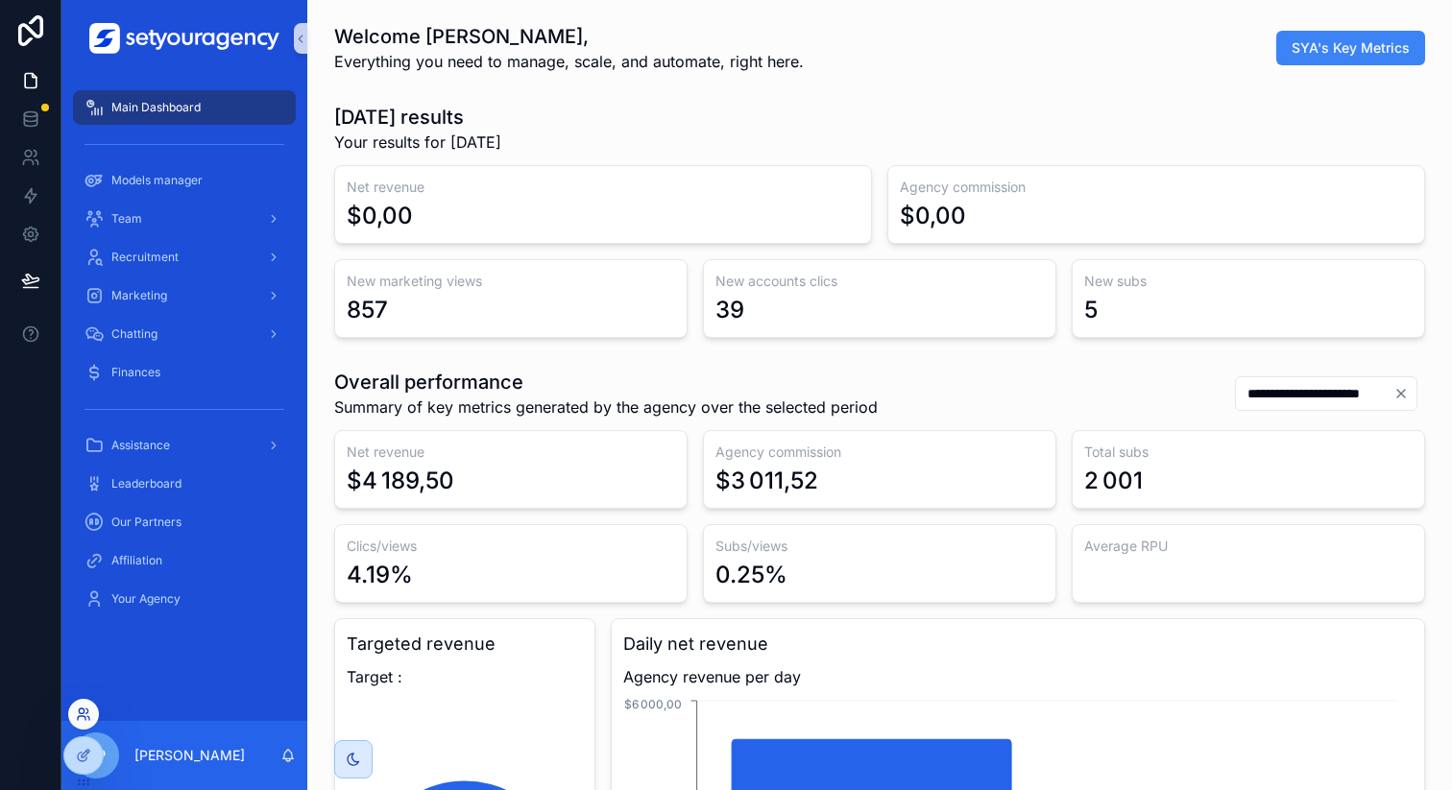
click at [83, 718] on icon at bounding box center [83, 714] width 15 height 15
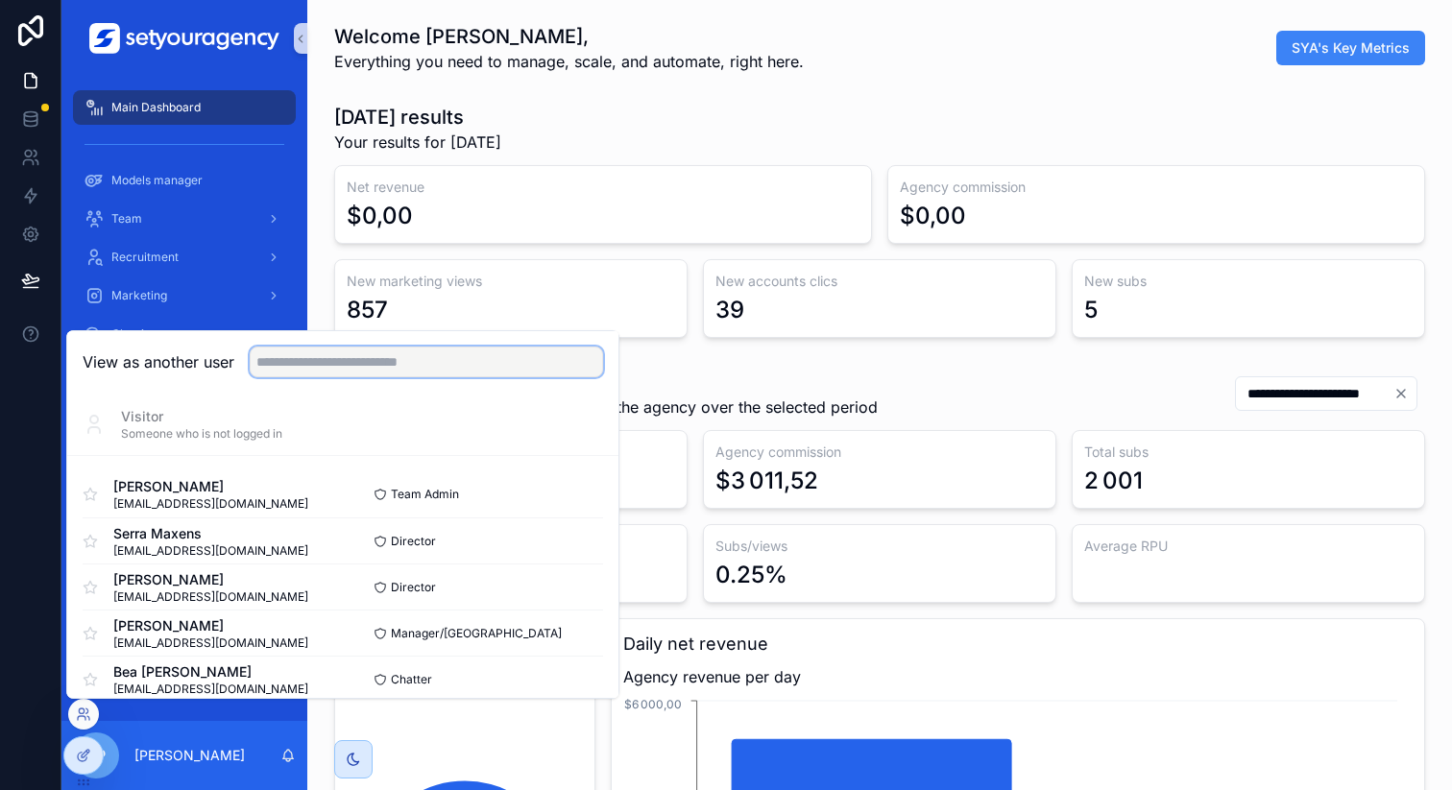
click at [325, 357] on input "text" at bounding box center [426, 362] width 353 height 31
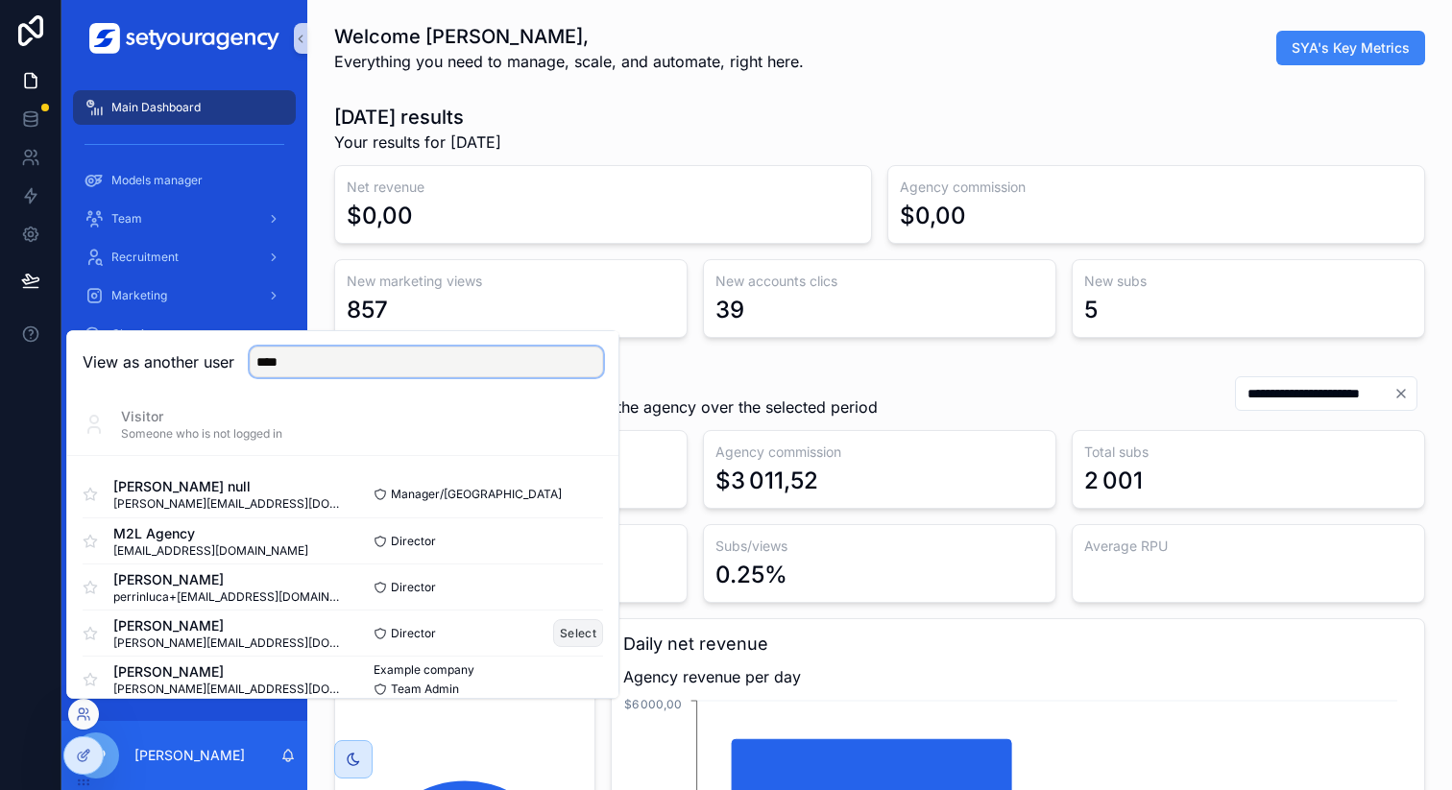
type input "****"
click at [573, 632] on button "Select" at bounding box center [578, 633] width 50 height 28
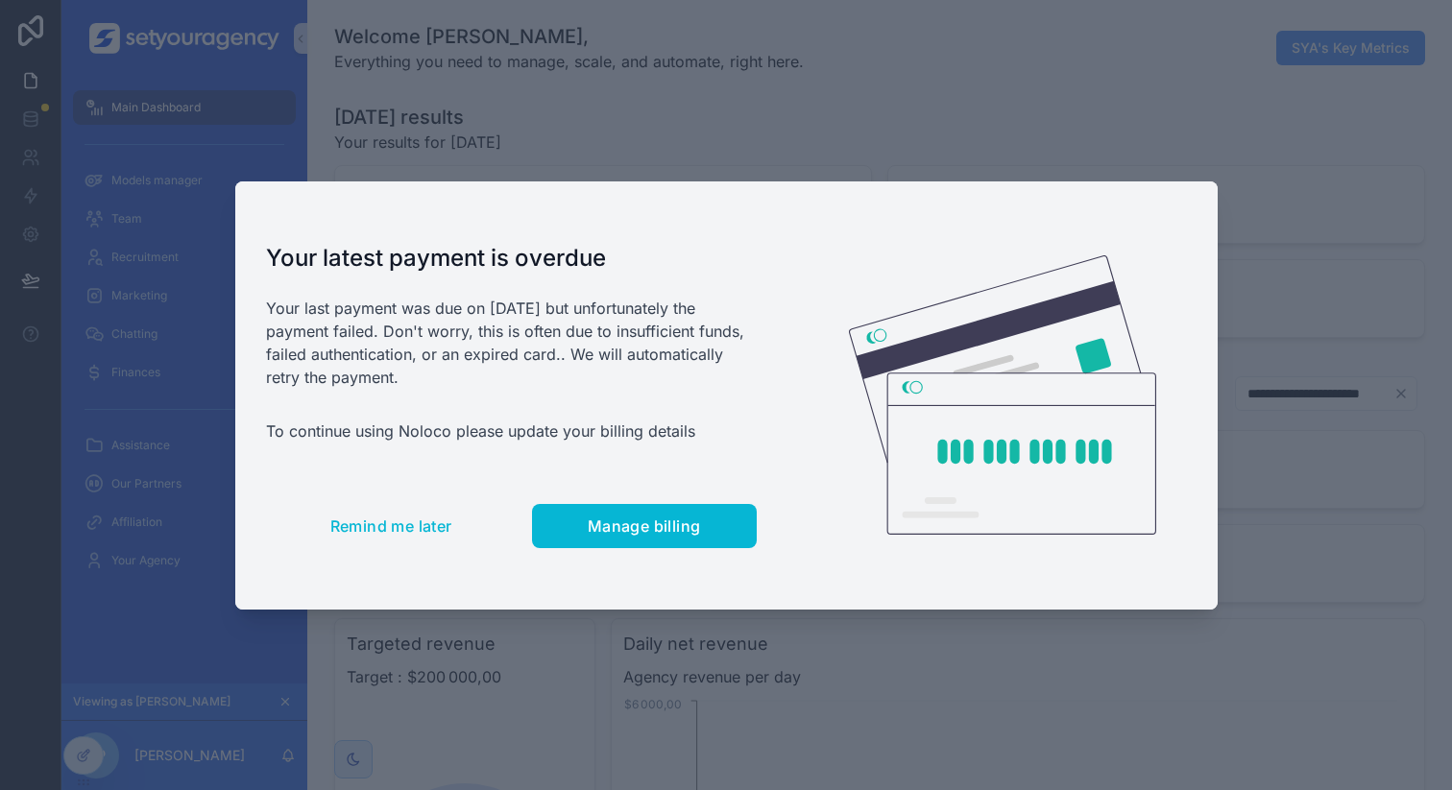
scroll to position [0, 6515]
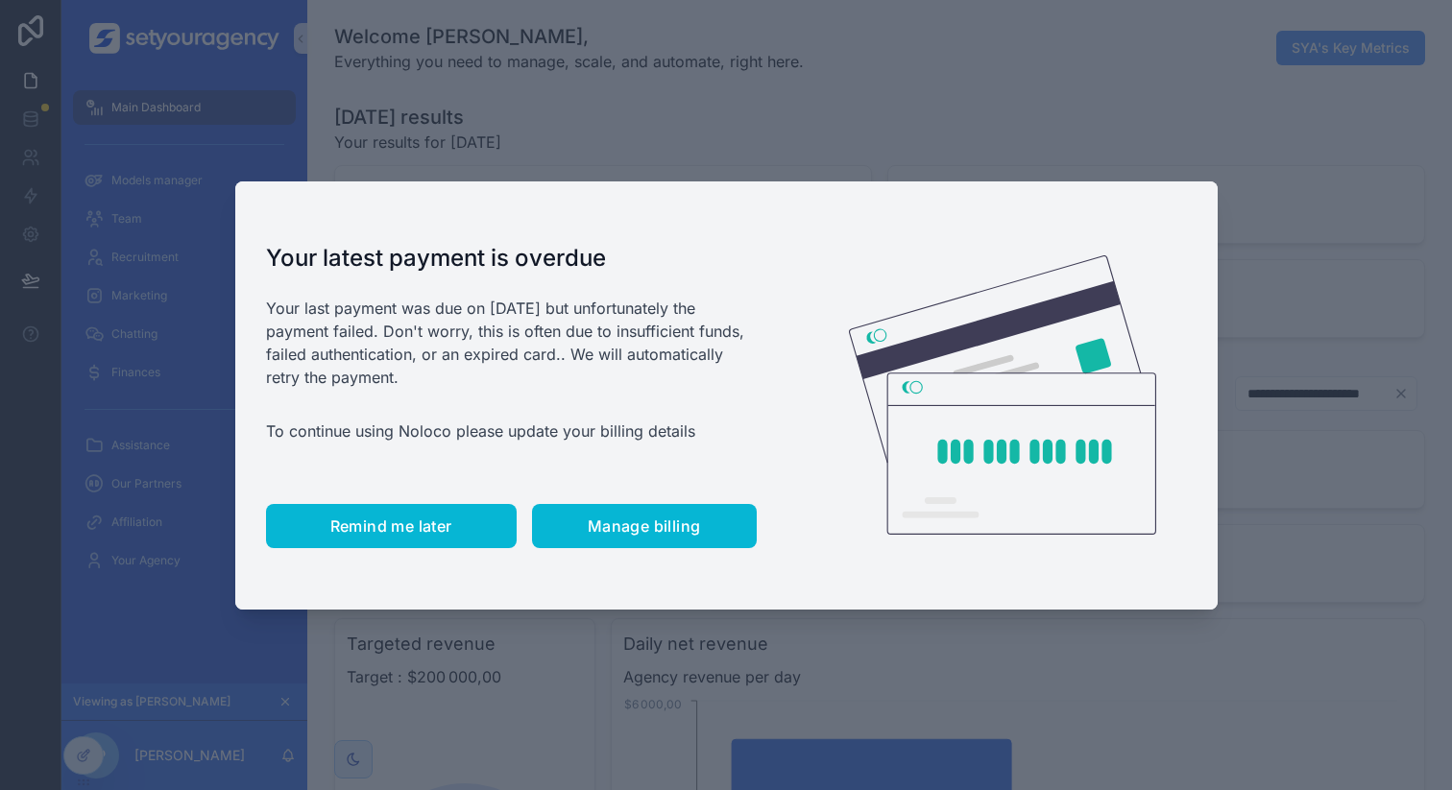
click at [389, 543] on button "Remind me later" at bounding box center [391, 526] width 251 height 44
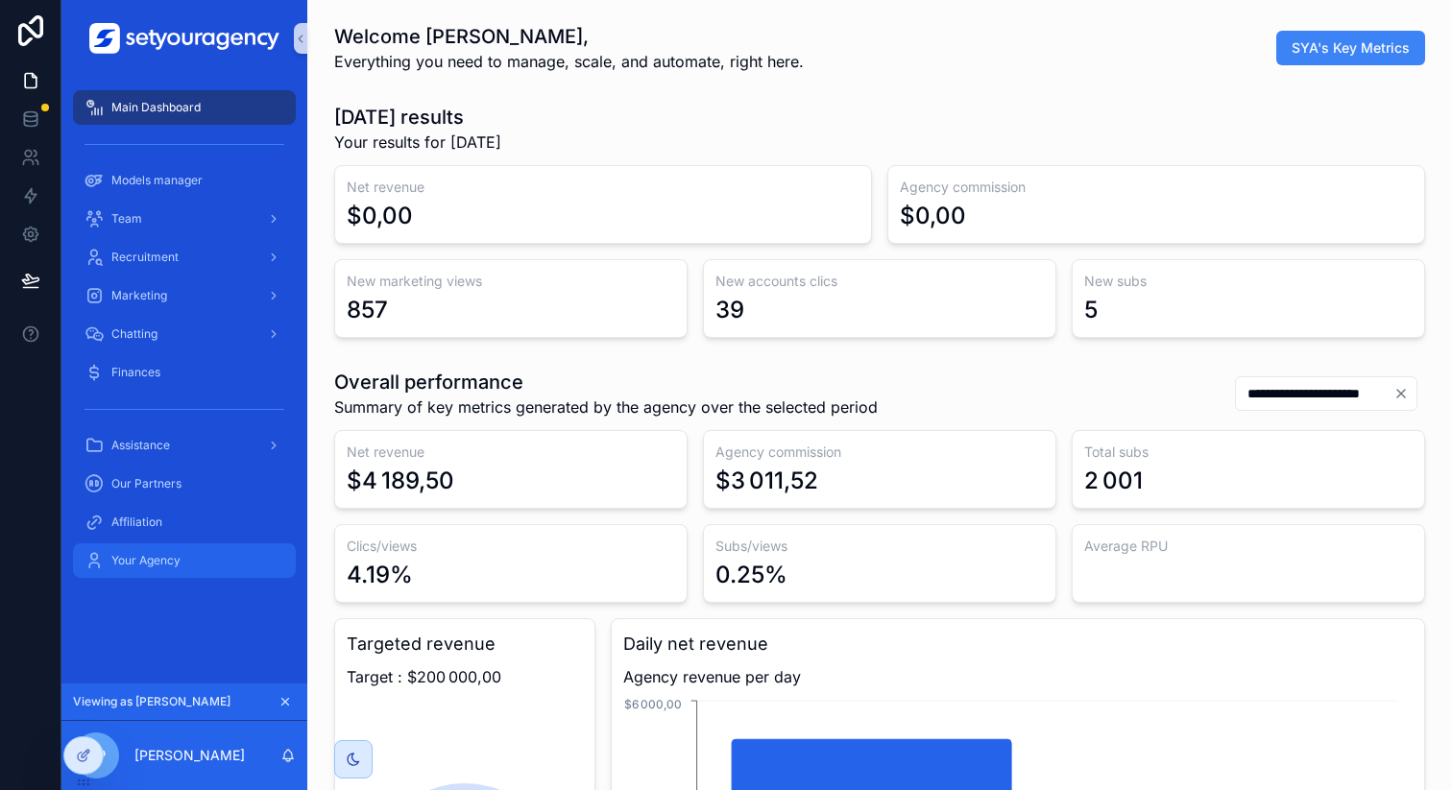
click at [198, 560] on div "Your Agency" at bounding box center [185, 561] width 200 height 31
